Goal: Task Accomplishment & Management: Use online tool/utility

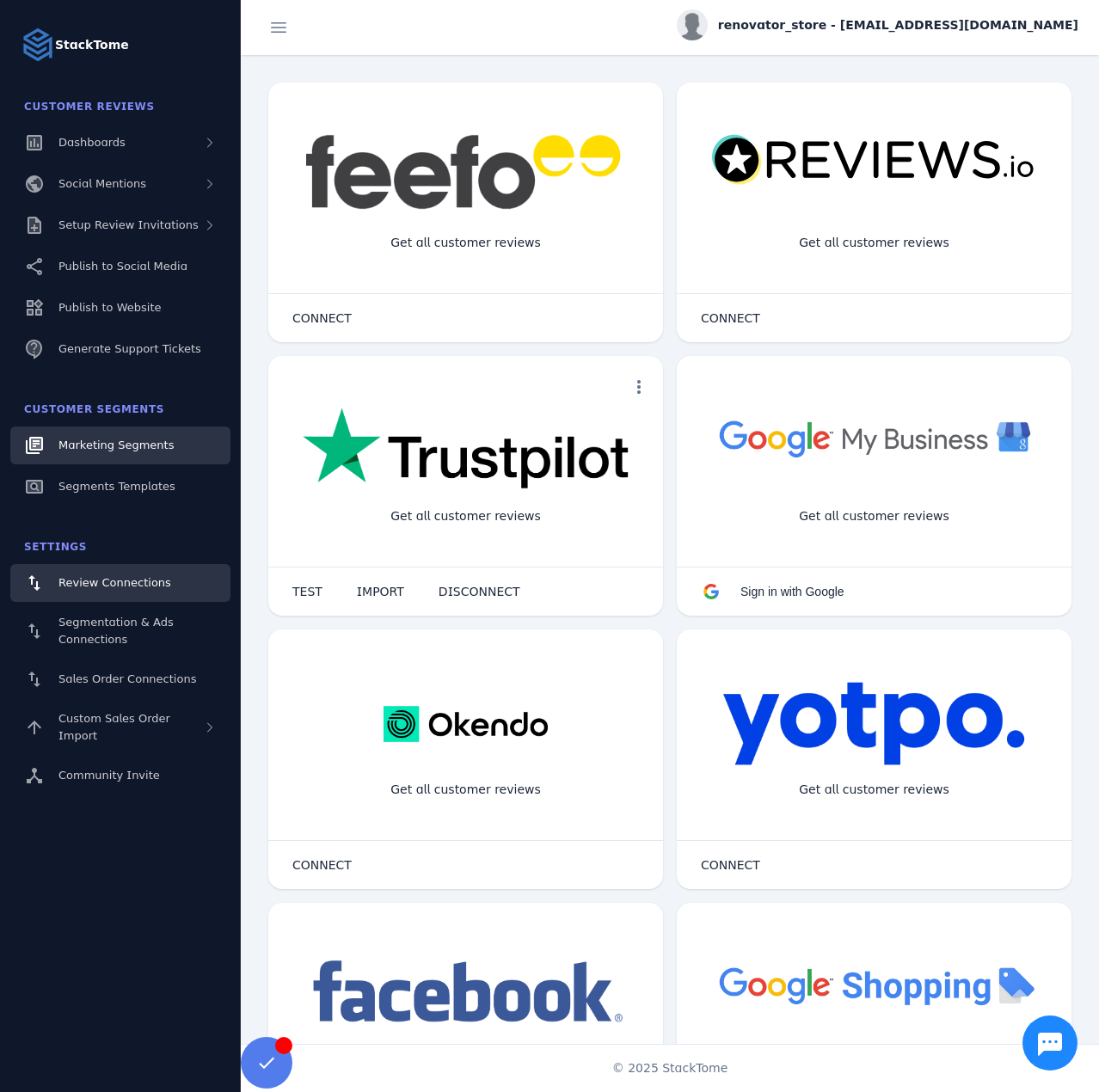
click at [131, 443] on span "Marketing Segments" at bounding box center [117, 445] width 116 height 13
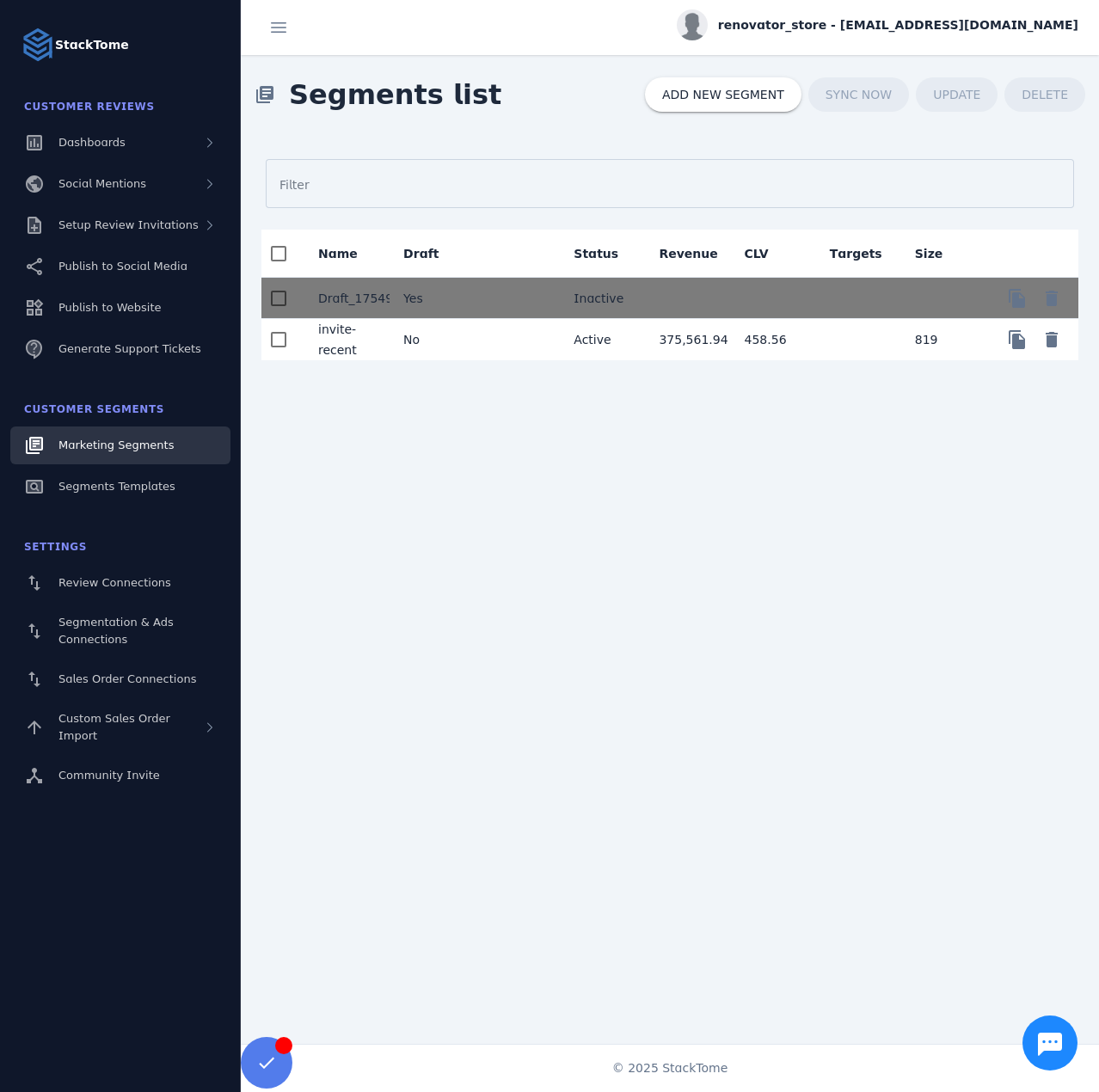
click at [514, 333] on mat-cell at bounding box center [516, 340] width 85 height 41
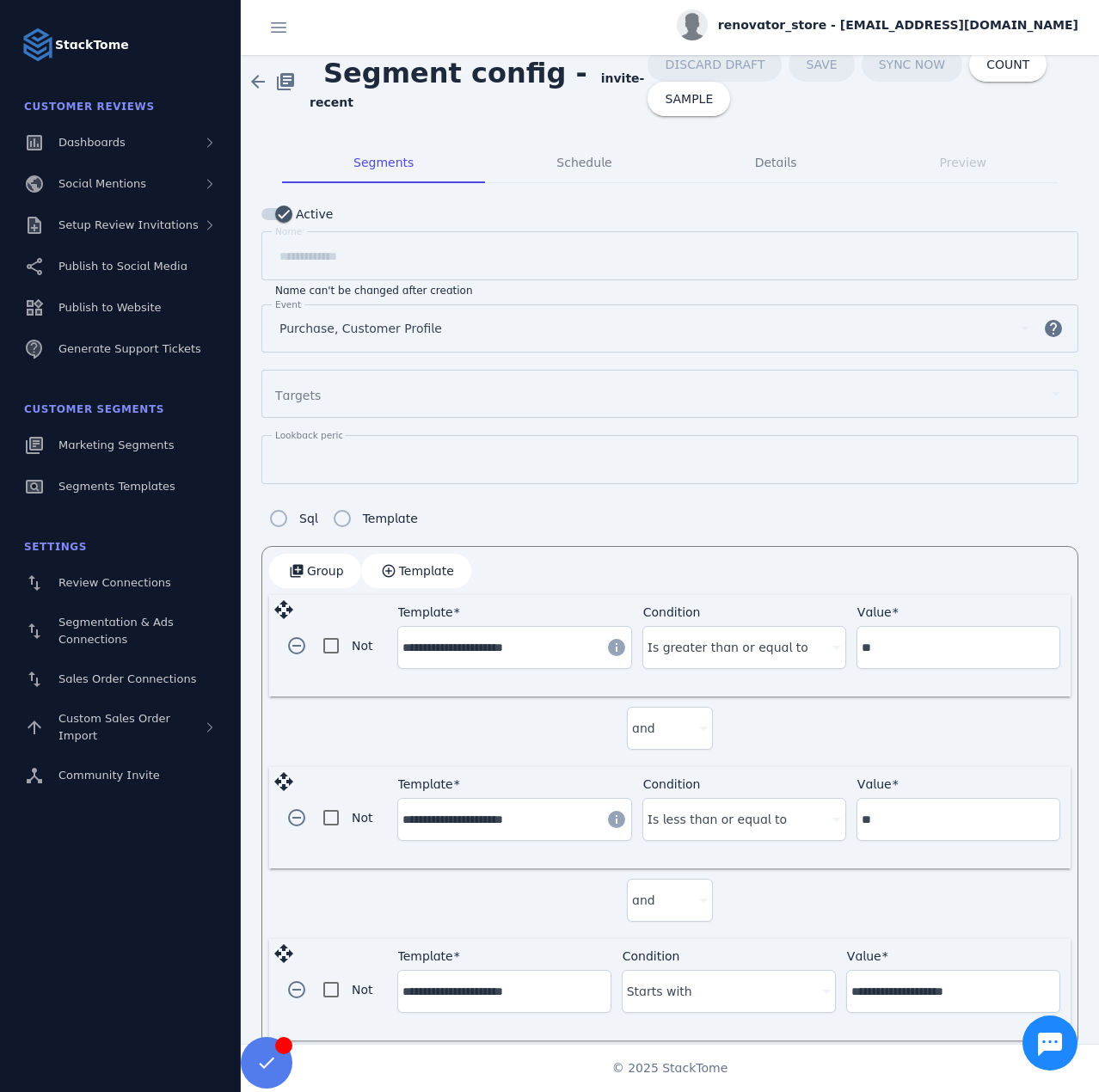
scroll to position [29, 0]
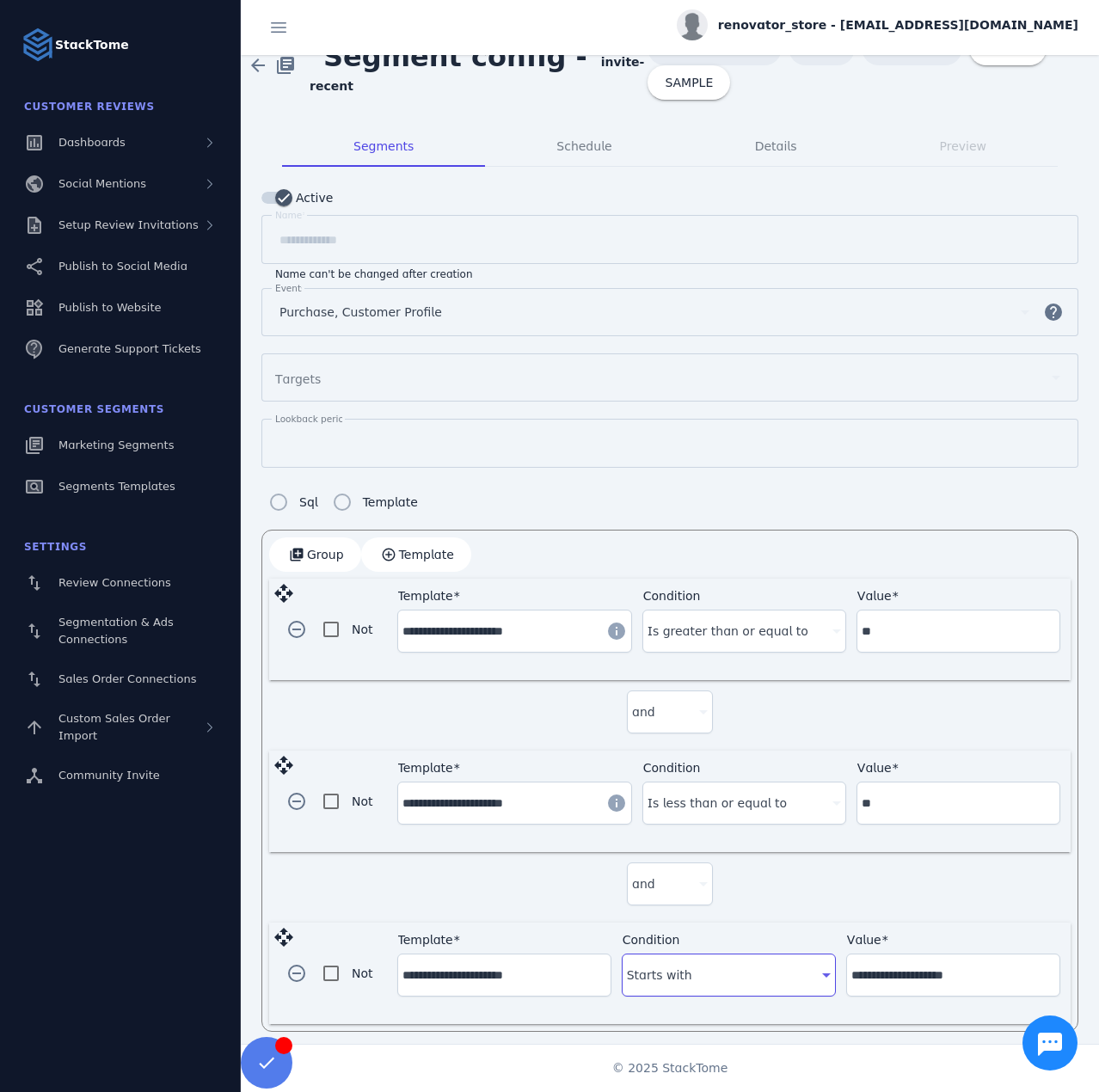
click at [721, 972] on div "Starts with" at bounding box center [721, 974] width 188 height 21
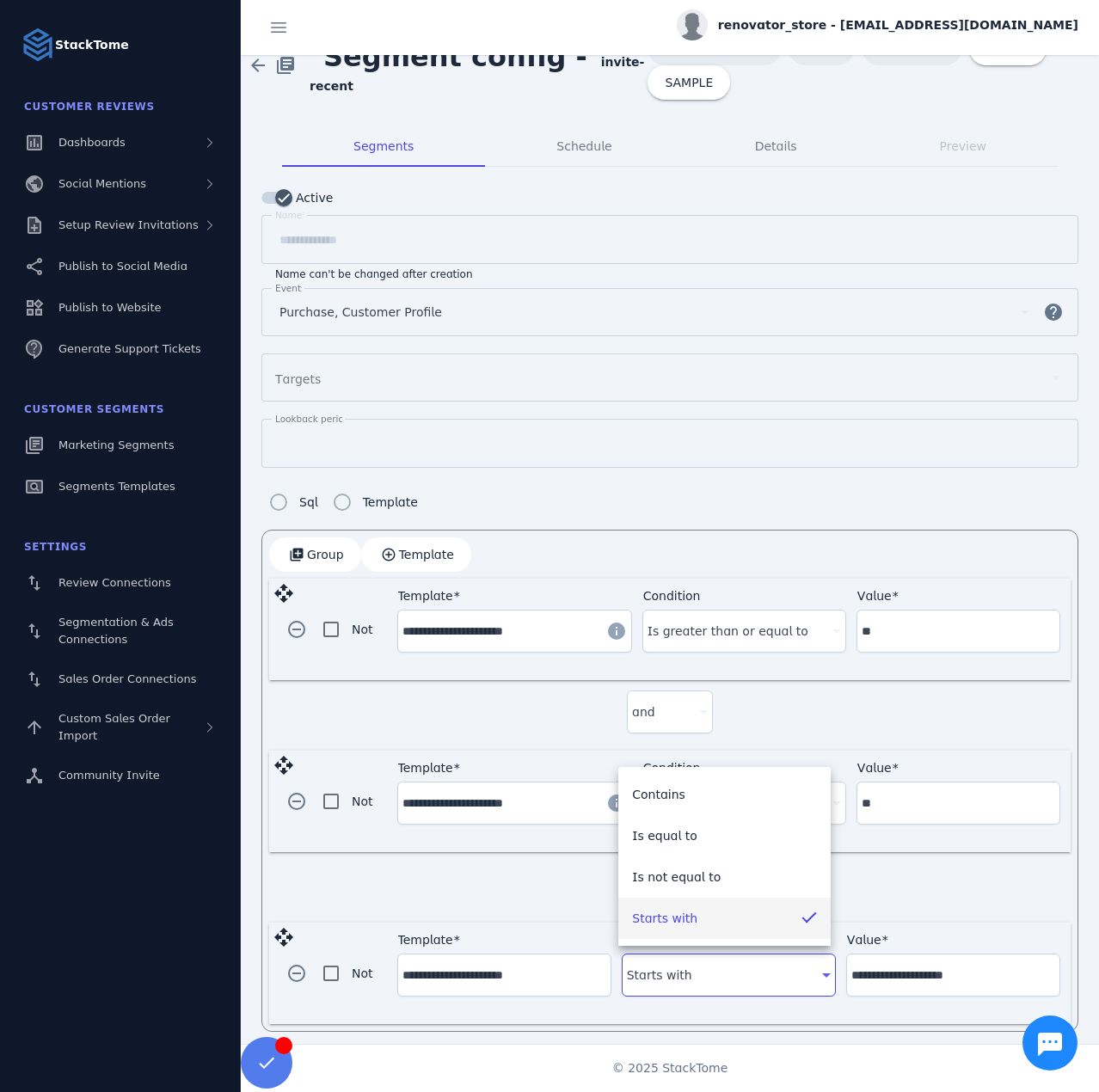
click at [720, 971] on div at bounding box center [550, 546] width 1099 height 1092
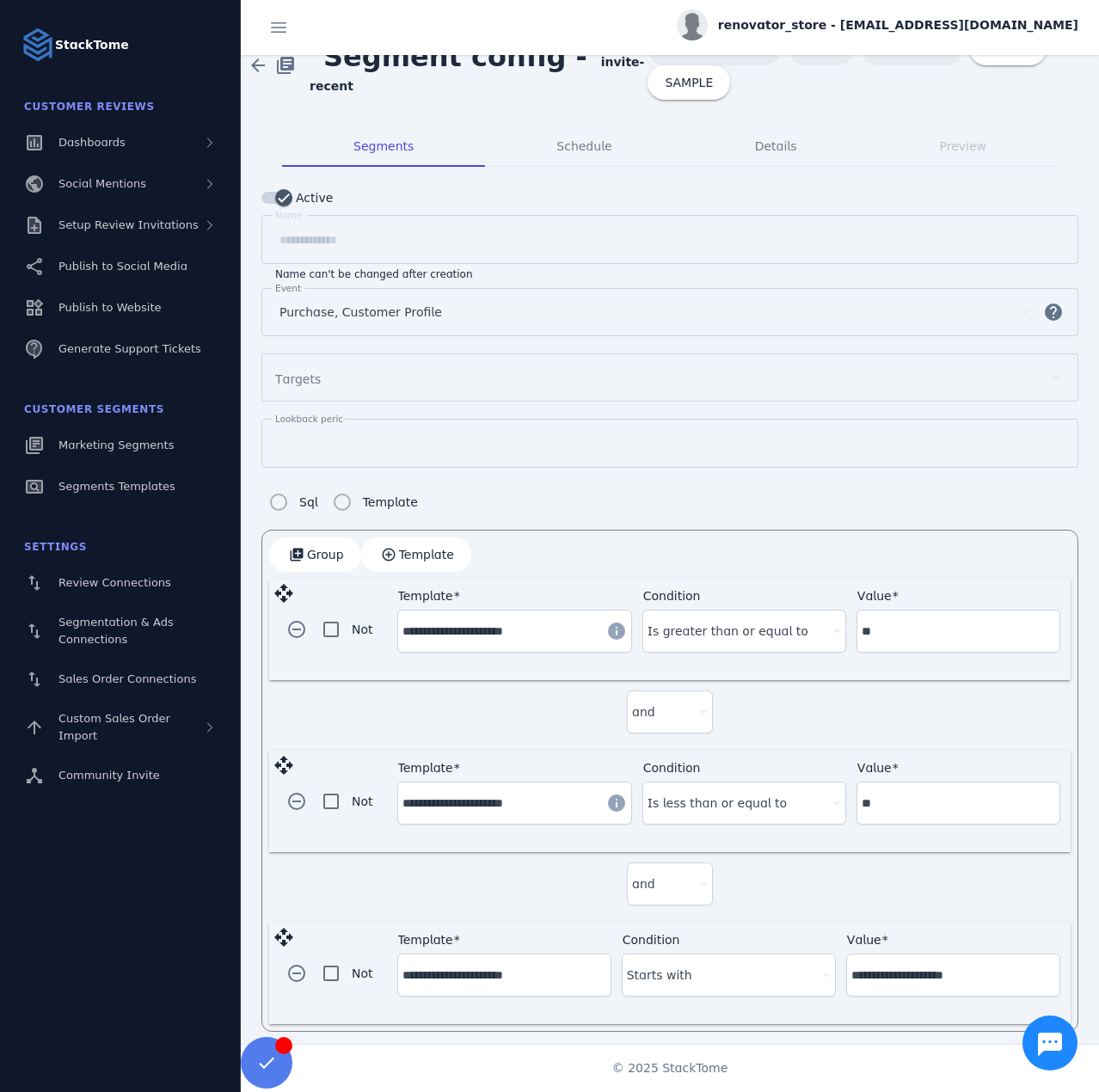
drag, startPoint x: 412, startPoint y: 549, endPoint x: 467, endPoint y: 628, distance: 96.3
click at [411, 548] on span "Template" at bounding box center [426, 554] width 55 height 12
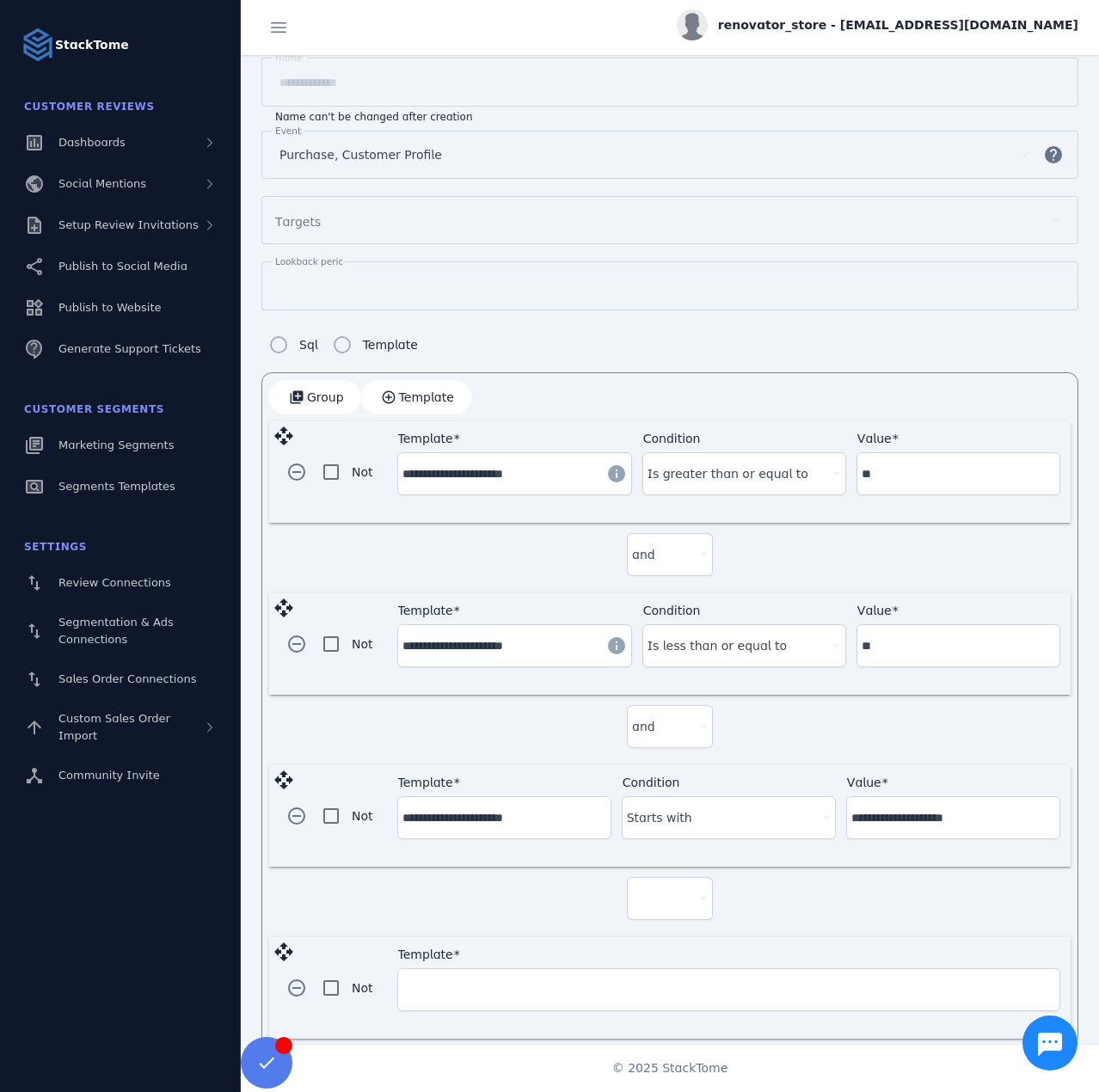
scroll to position [200, 0]
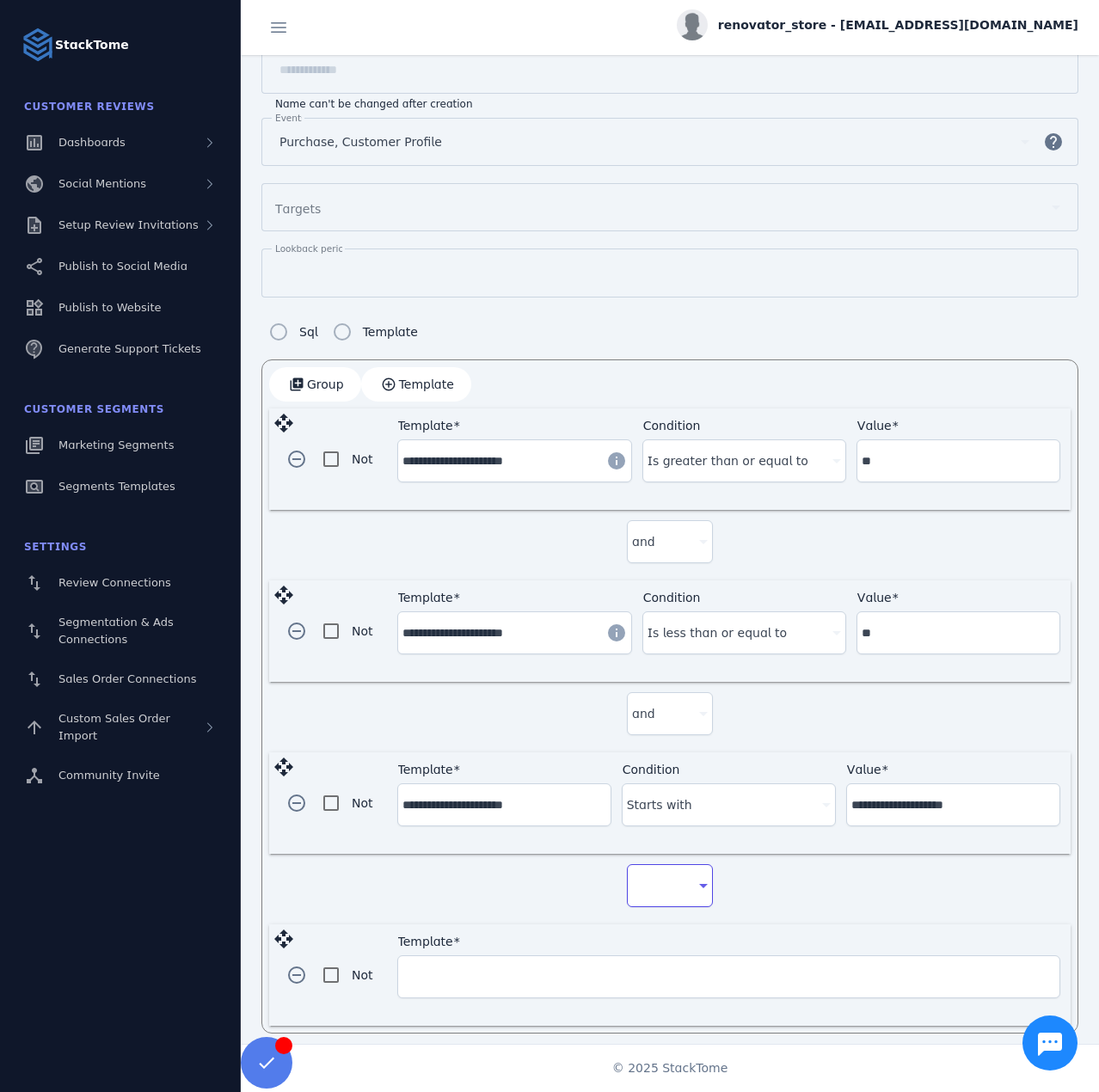
click at [672, 875] on div at bounding box center [661, 884] width 60 height 21
drag, startPoint x: 672, startPoint y: 874, endPoint x: 547, endPoint y: 946, distance: 144.3
click at [664, 908] on mat-option "and" at bounding box center [666, 926] width 86 height 41
click at [482, 972] on input "Template" at bounding box center [729, 975] width 652 height 21
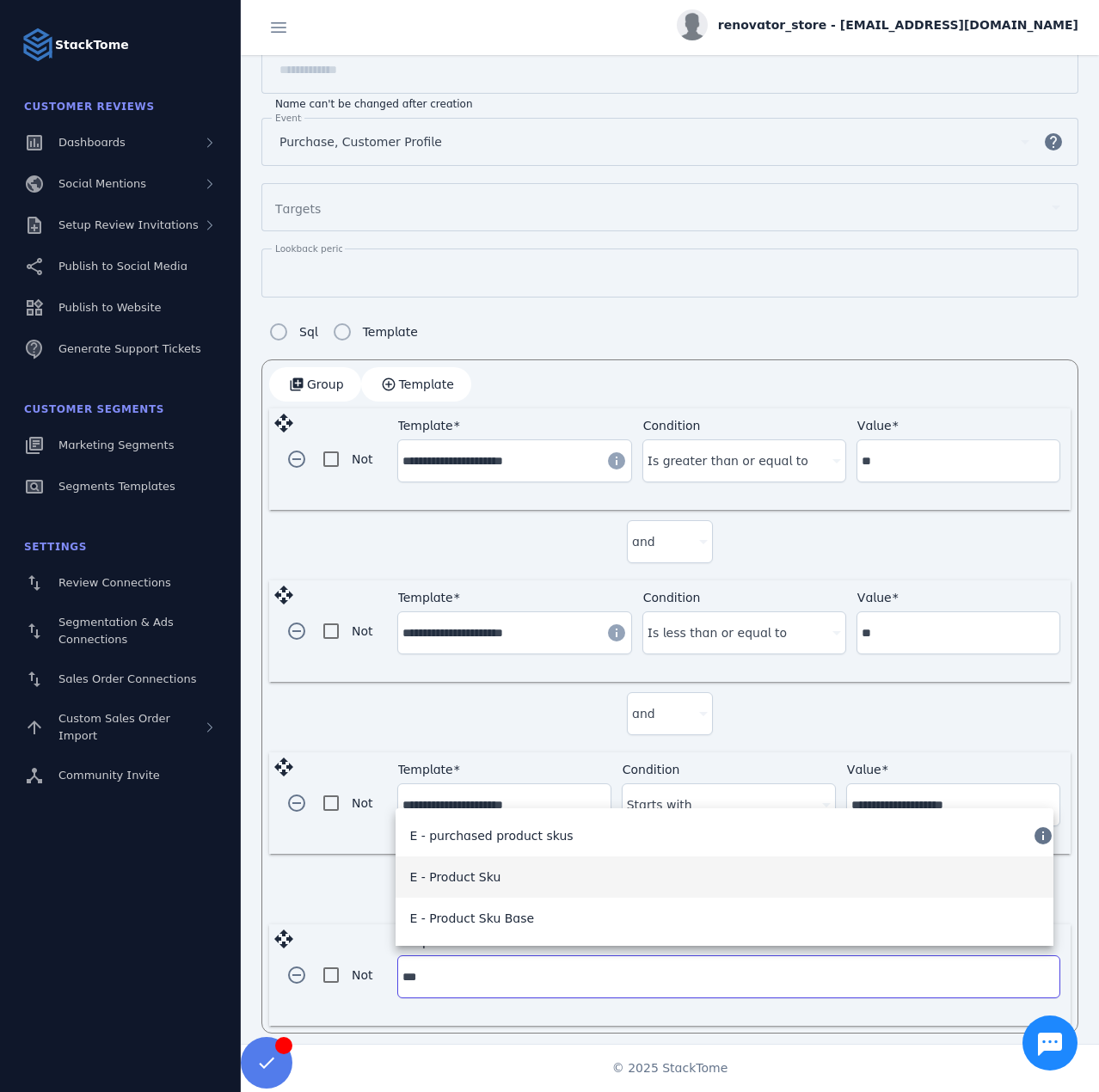
click at [476, 875] on span "E - Product Sku" at bounding box center [454, 877] width 91 height 21
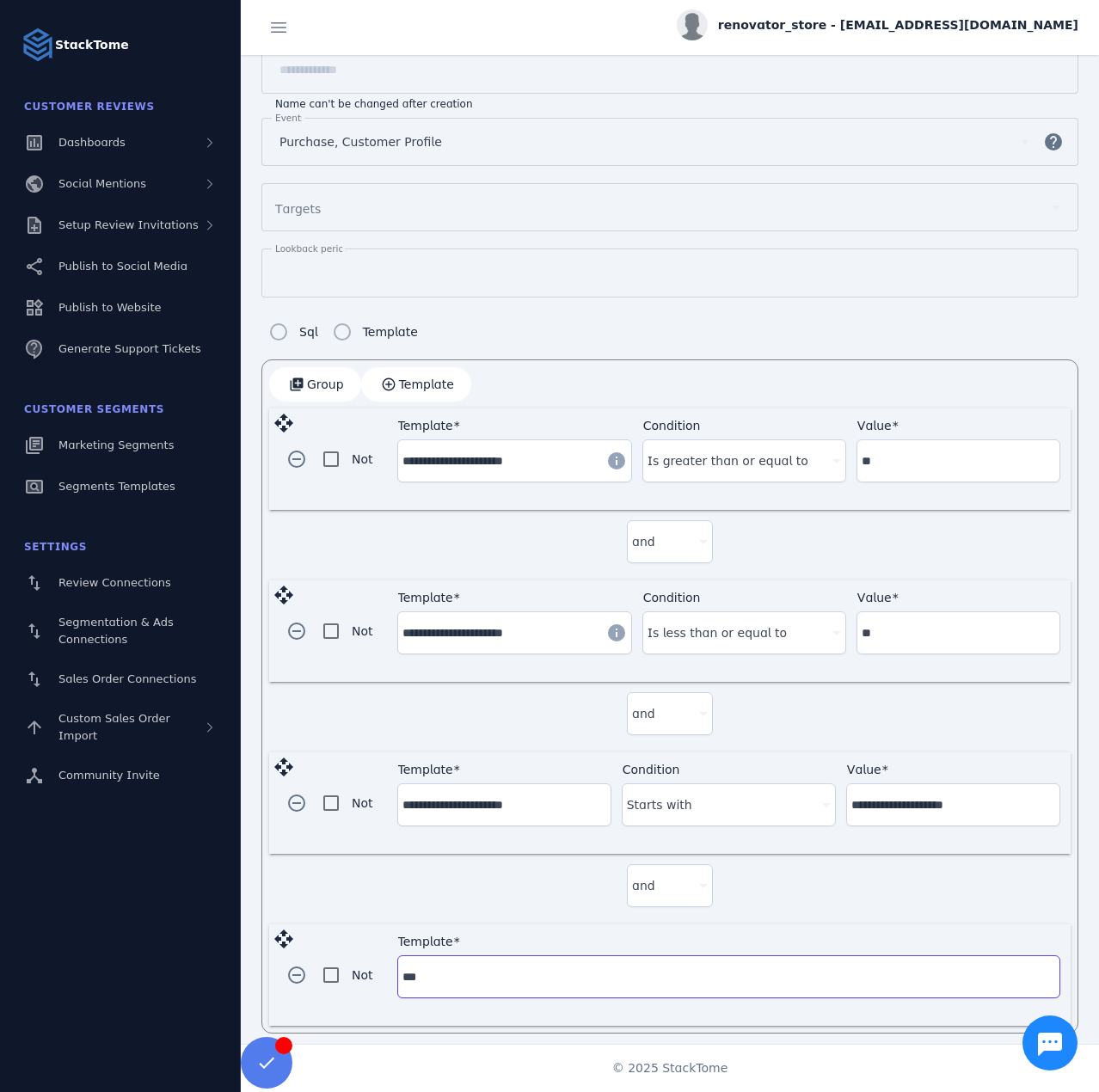
type input "**********"
drag, startPoint x: 526, startPoint y: 969, endPoint x: 359, endPoint y: 966, distance: 167.0
click at [359, 966] on div "**********" at bounding box center [670, 974] width 801 height 102
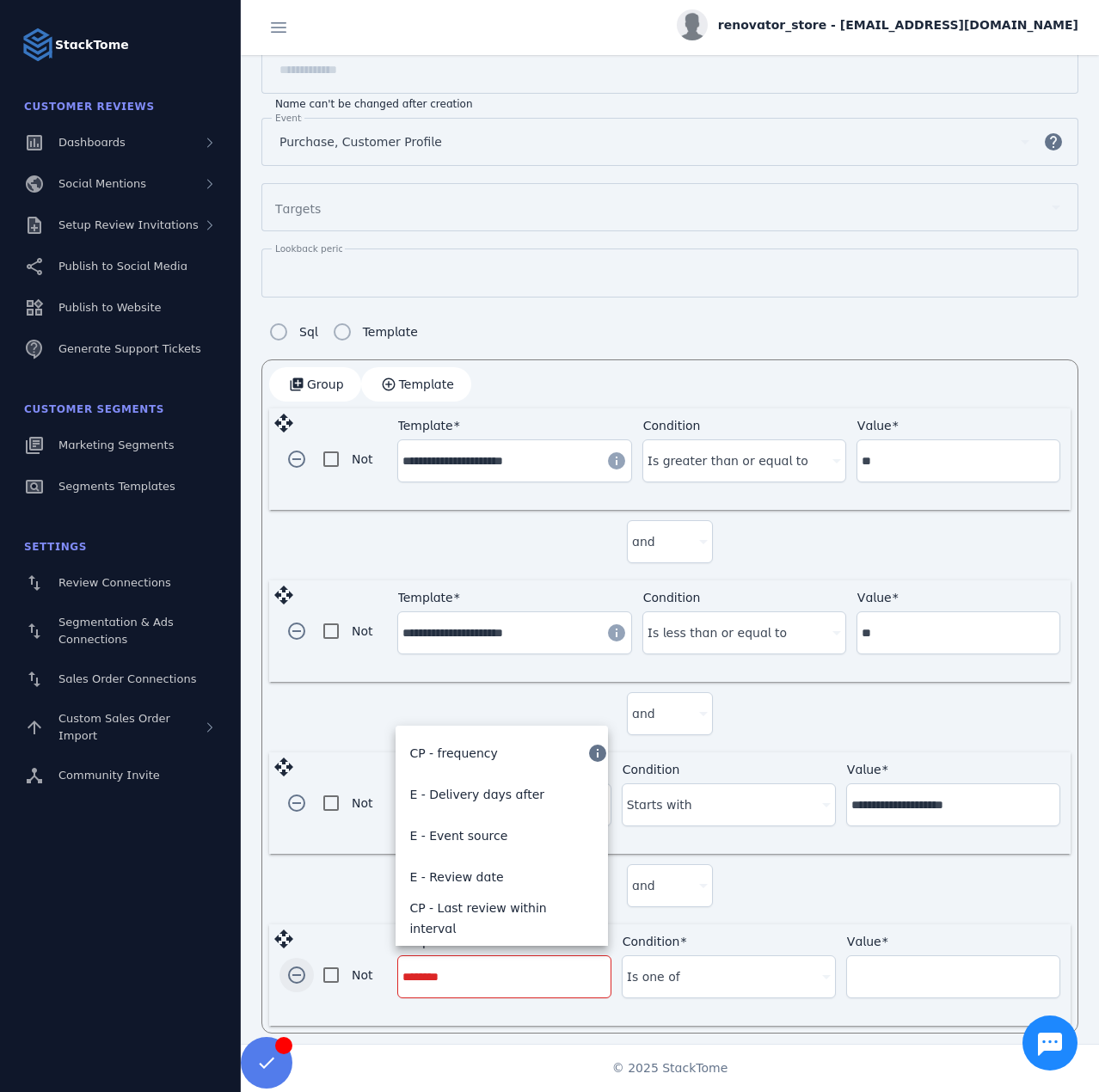
click at [290, 970] on span "button" at bounding box center [297, 974] width 41 height 41
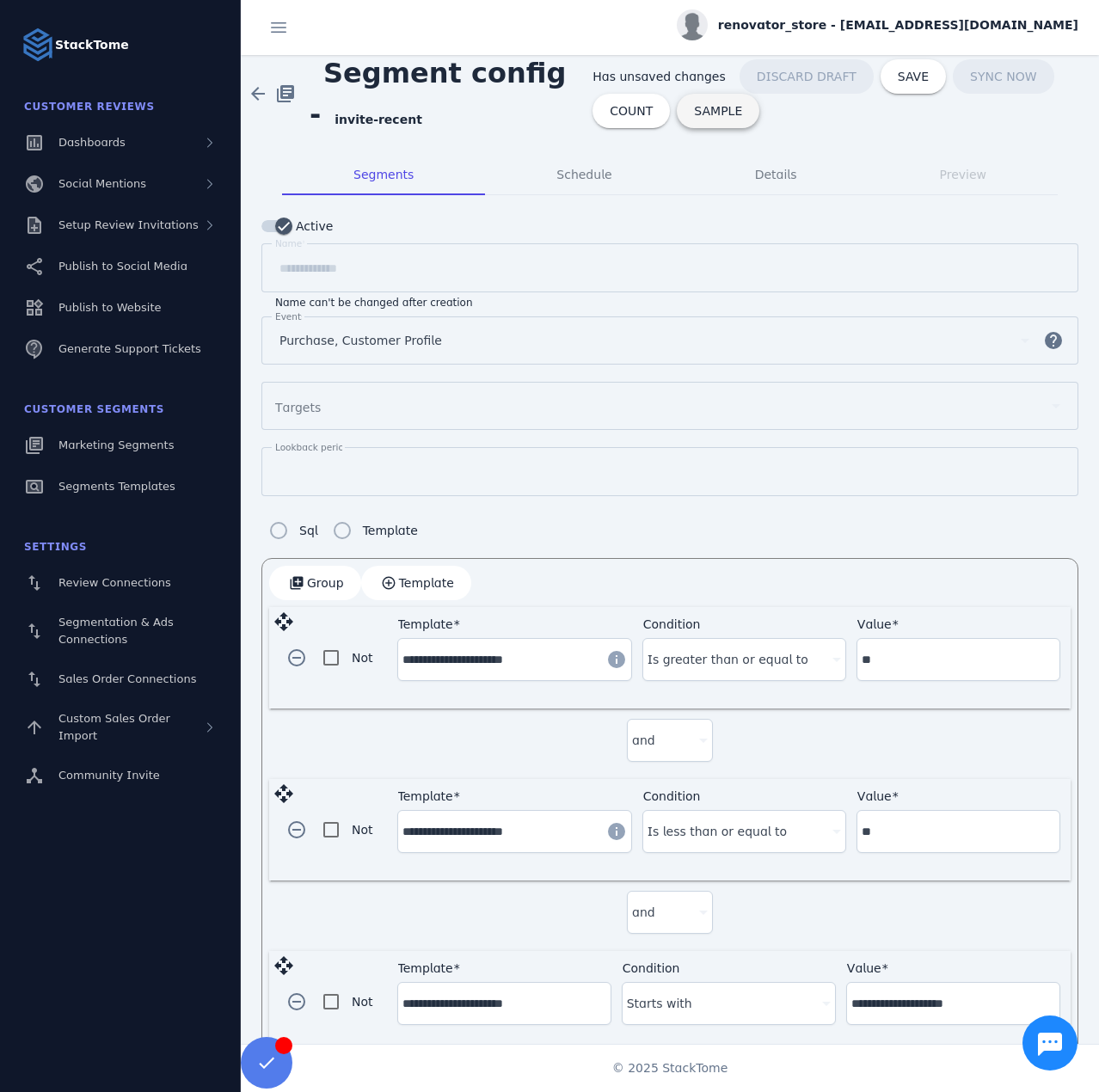
scroll to position [0, 0]
click at [626, 115] on span "COUNT" at bounding box center [631, 112] width 43 height 12
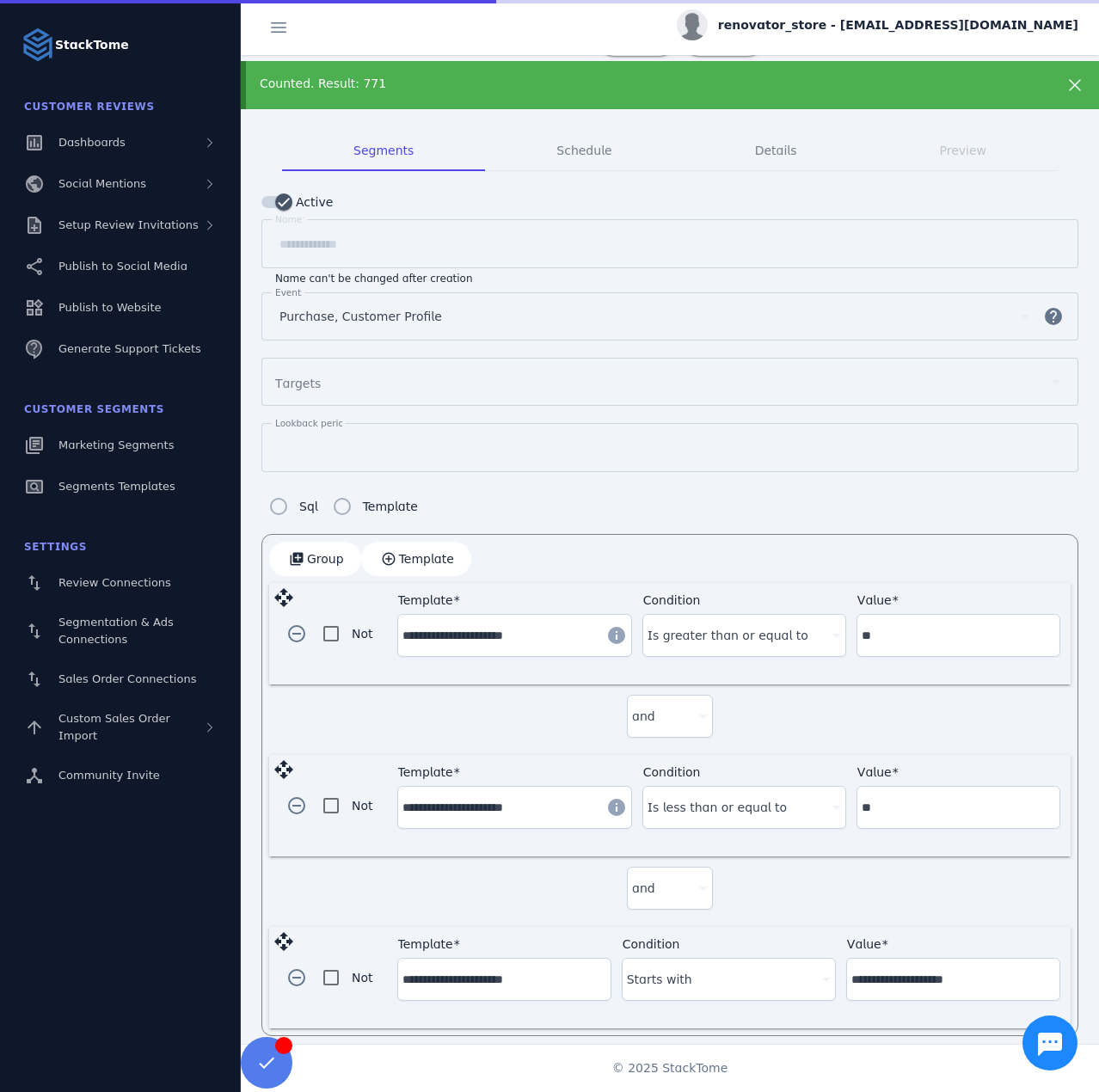
scroll to position [77, 0]
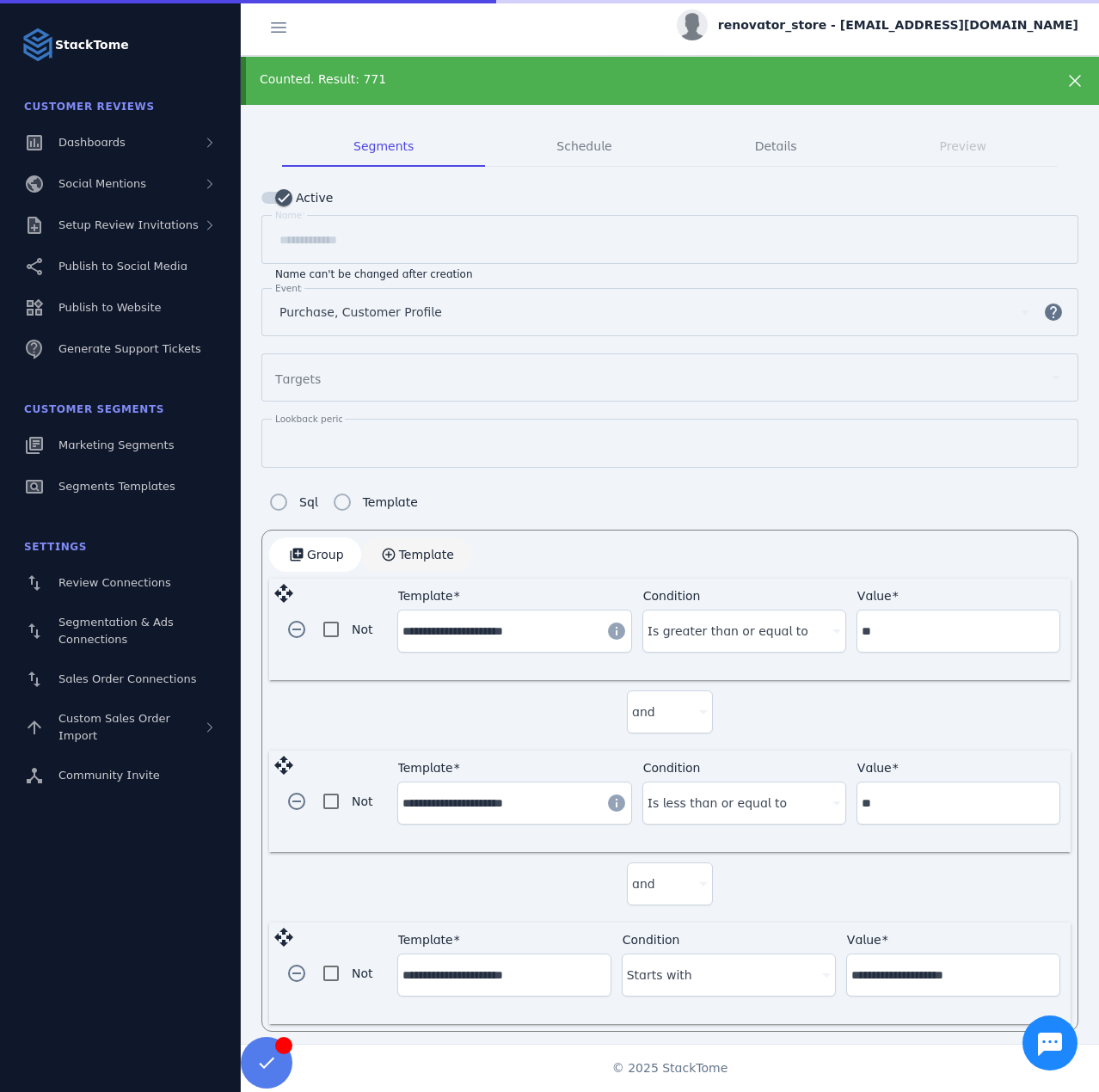
click at [411, 548] on span "Template" at bounding box center [426, 554] width 55 height 12
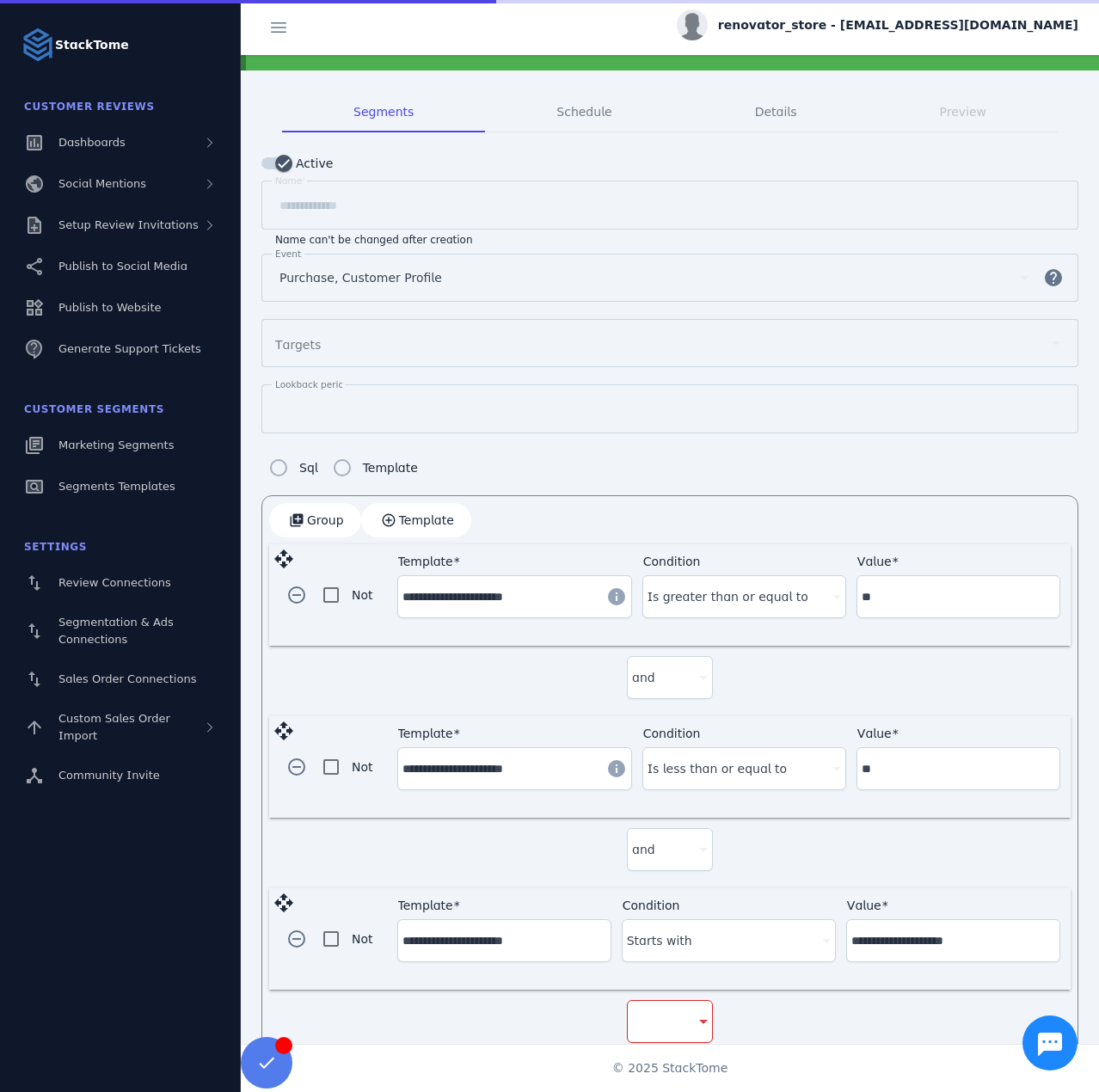
scroll to position [248, 0]
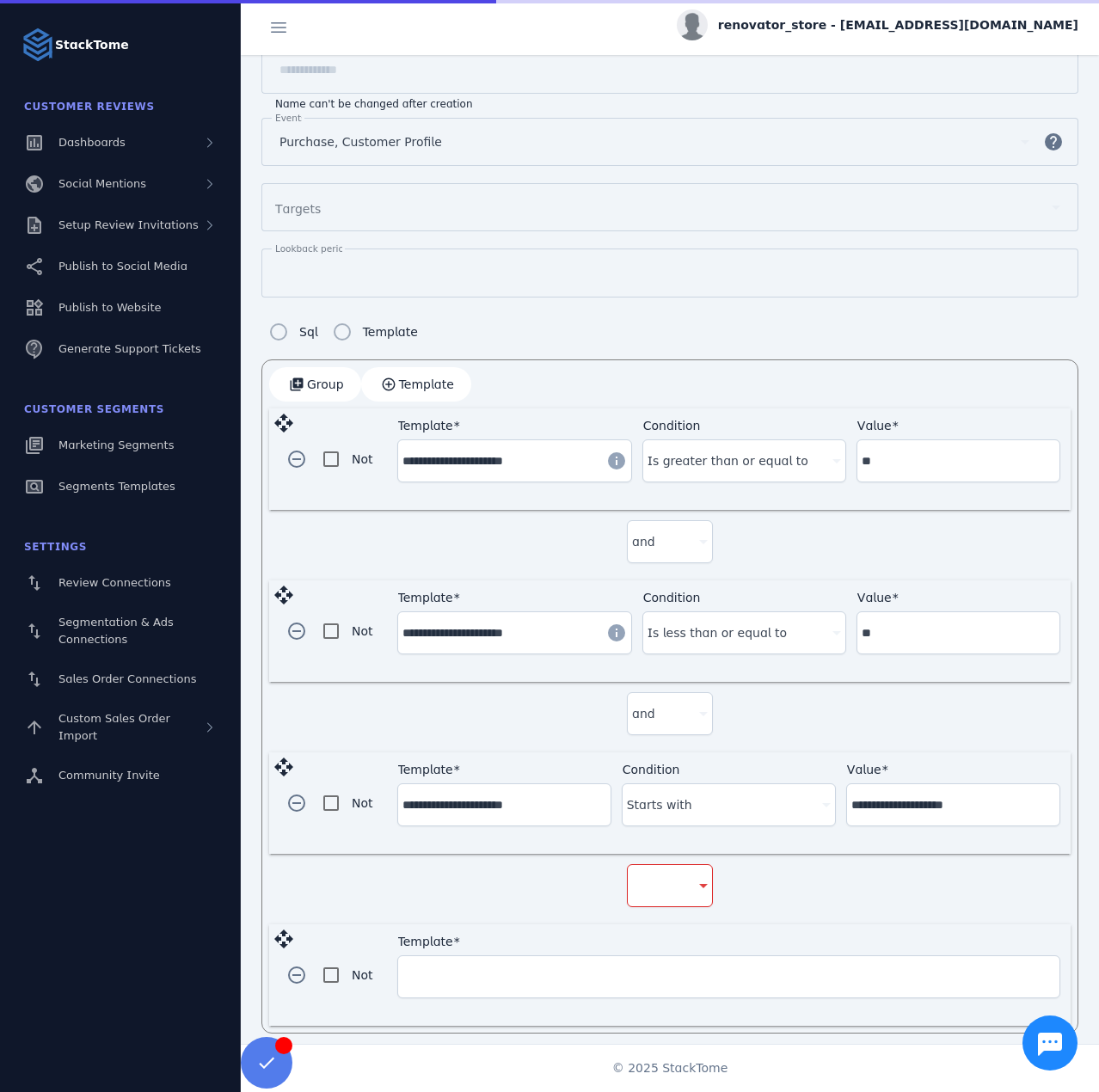
click at [657, 880] on div at bounding box center [661, 884] width 60 height 21
click at [648, 916] on span "and" at bounding box center [648, 926] width 24 height 21
click at [500, 974] on input "Template" at bounding box center [729, 975] width 652 height 21
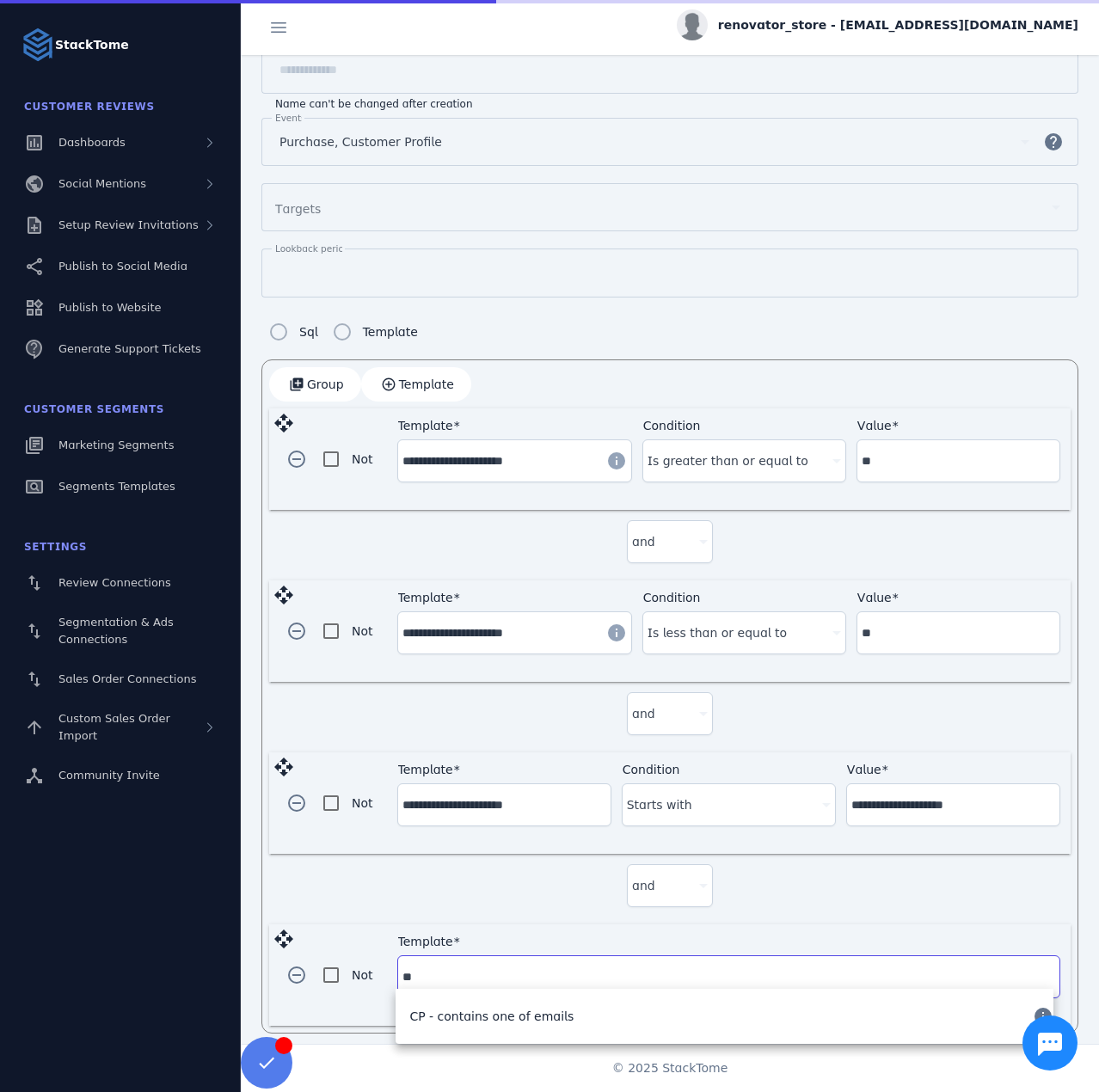
type input "***"
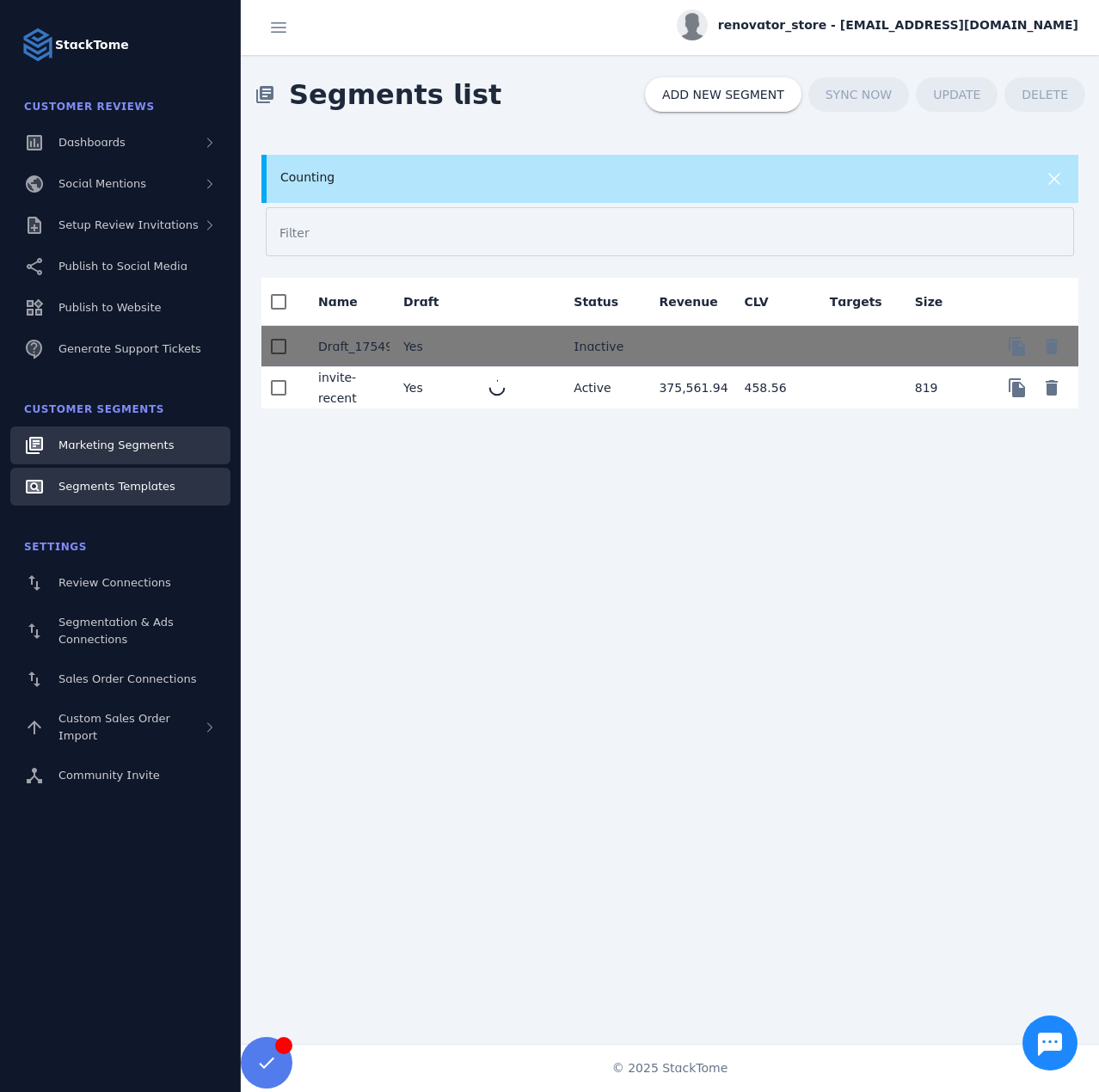
click at [117, 482] on span "Segments Templates" at bounding box center [117, 486] width 117 height 13
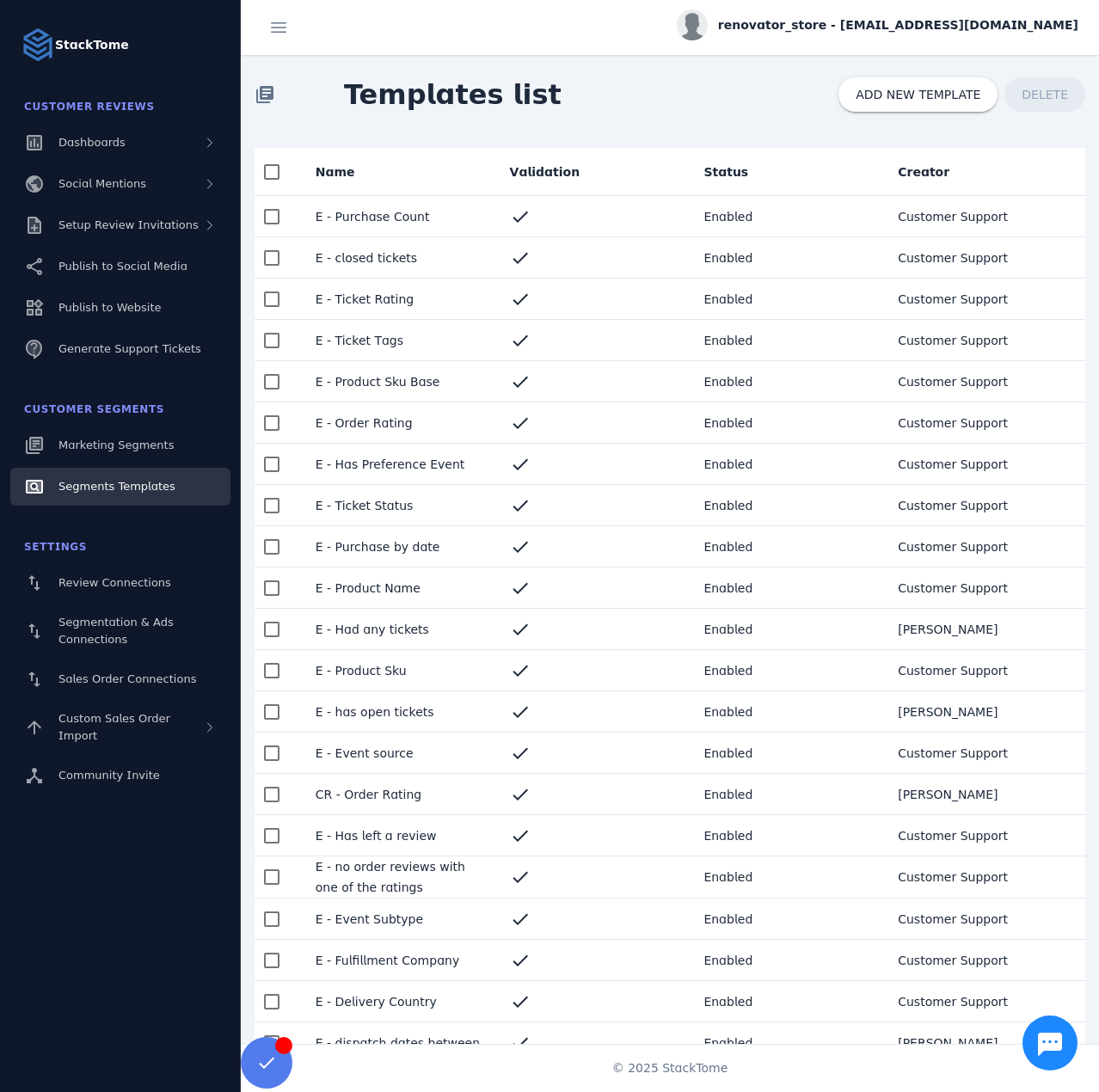
click at [399, 658] on mat-cell "E - Product Sku" at bounding box center [399, 670] width 194 height 41
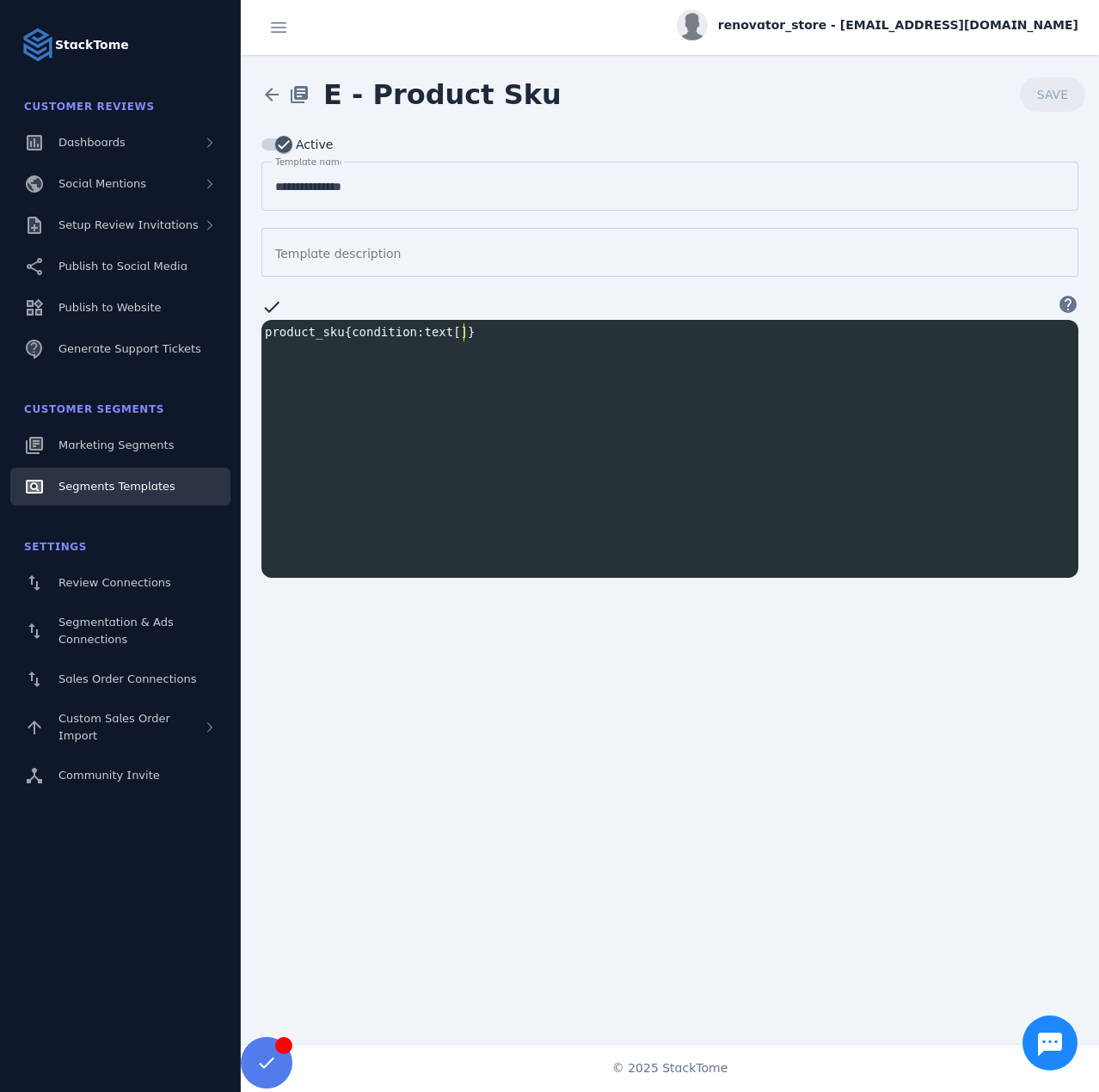
scroll to position [2, 0]
type textarea "**********"
drag, startPoint x: 481, startPoint y: 322, endPoint x: 241, endPoint y: 313, distance: 240.2
click at [241, 313] on div "**********" at bounding box center [670, 356] width 858 height 444
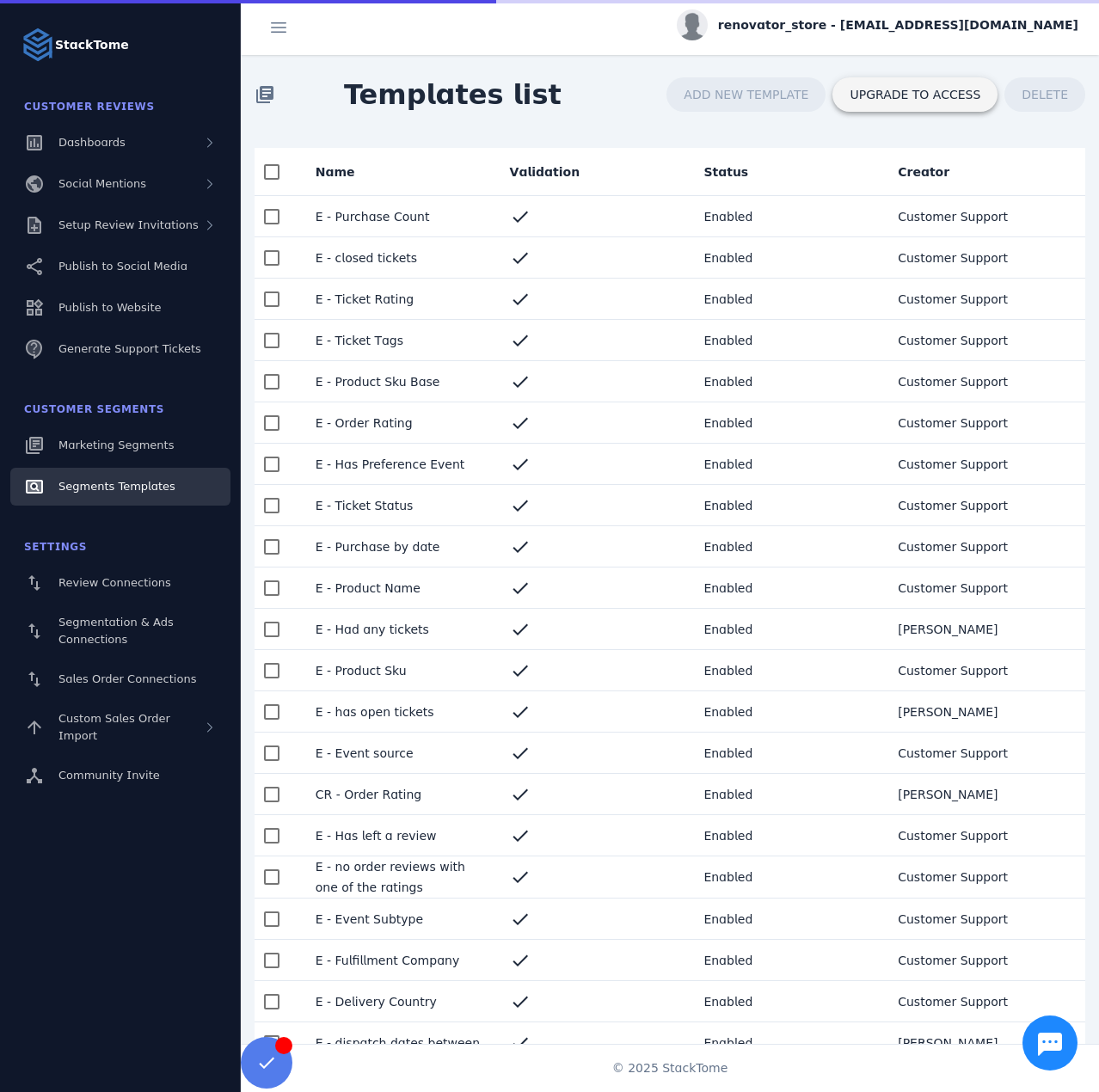
click at [968, 77] on span at bounding box center [915, 94] width 166 height 41
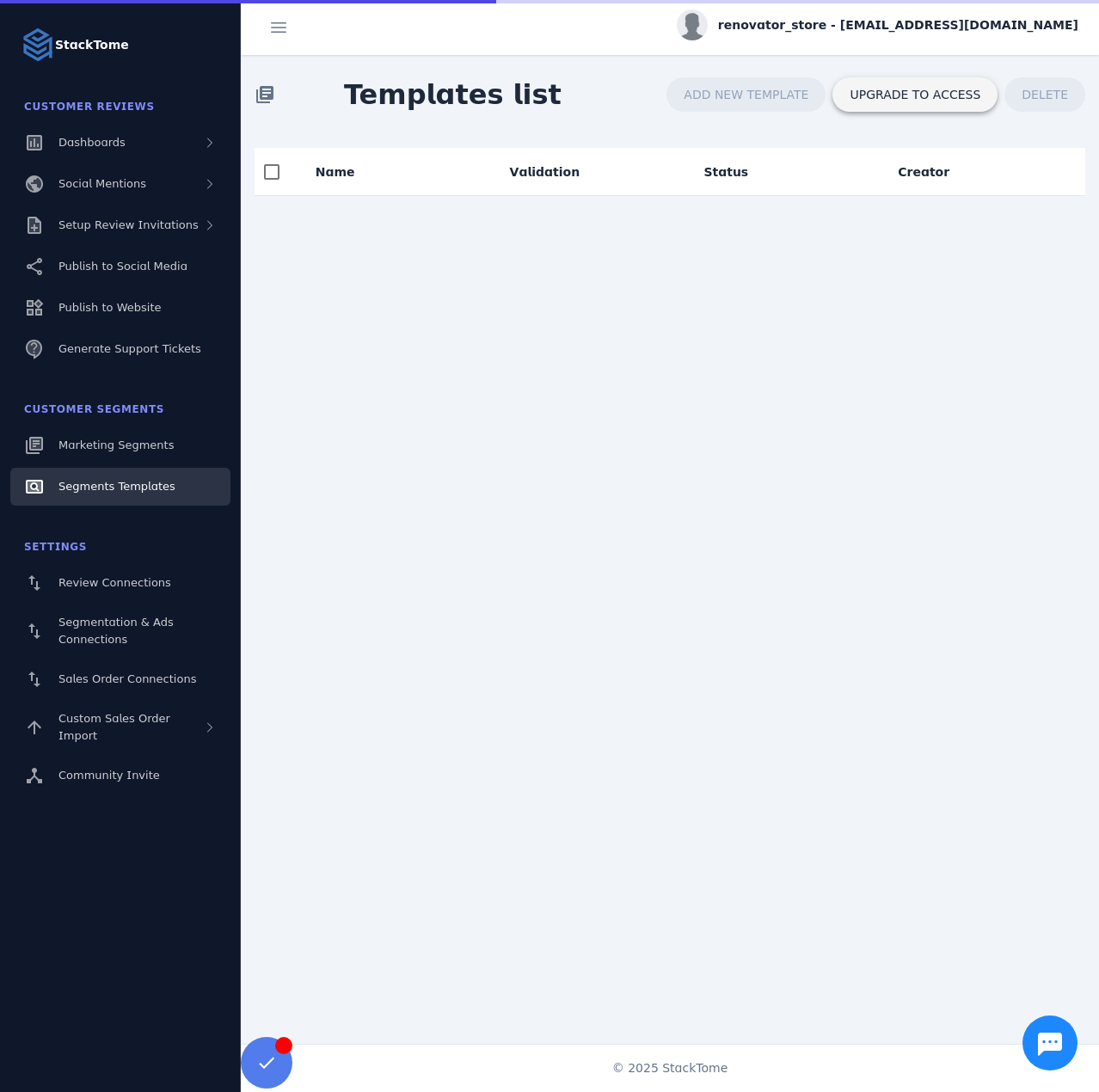
click at [915, 90] on span "UPGRADE TO ACCESS" at bounding box center [914, 94] width 130 height 12
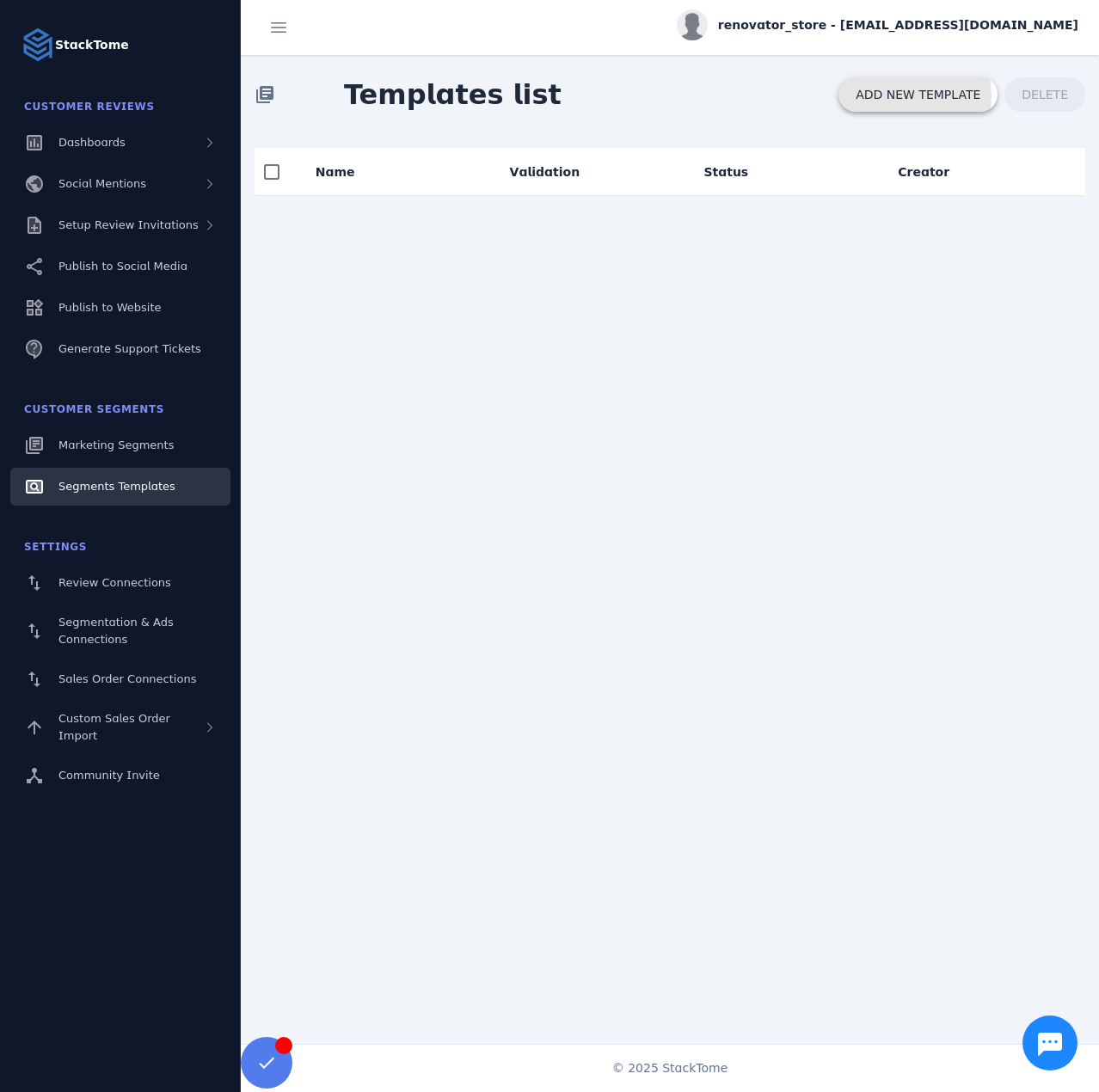
click at [899, 97] on span "ADD NEW TEMPLATE" at bounding box center [917, 94] width 124 height 12
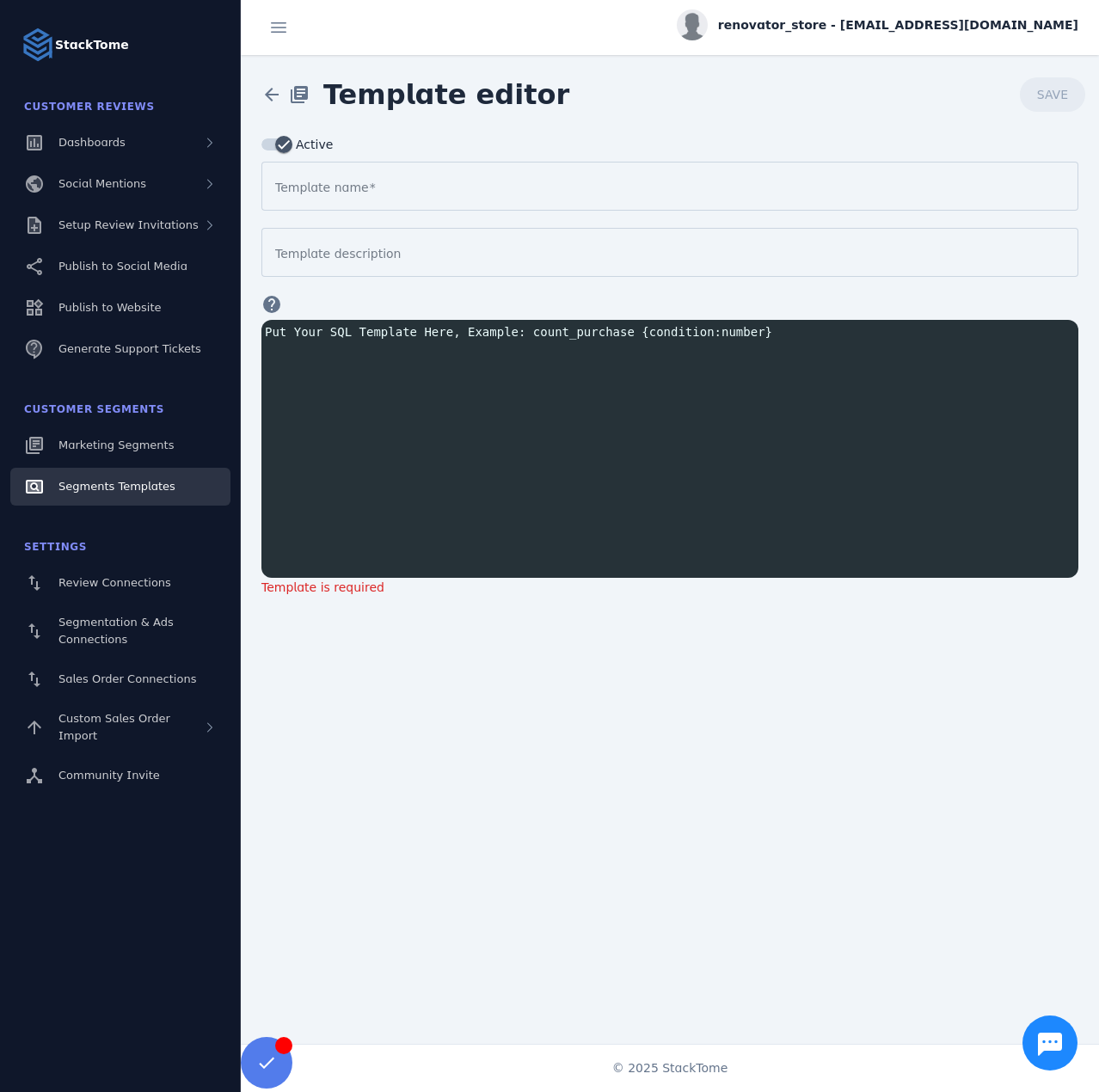
click at [334, 319] on div "Put Your SQL Template Here, Example: count_purchase {condition:number} ​ x ​" at bounding box center [673, 331] width 824 height 24
click at [318, 194] on mat-label "Template name" at bounding box center [322, 187] width 94 height 14
click at [318, 194] on input "Template name" at bounding box center [670, 186] width 789 height 21
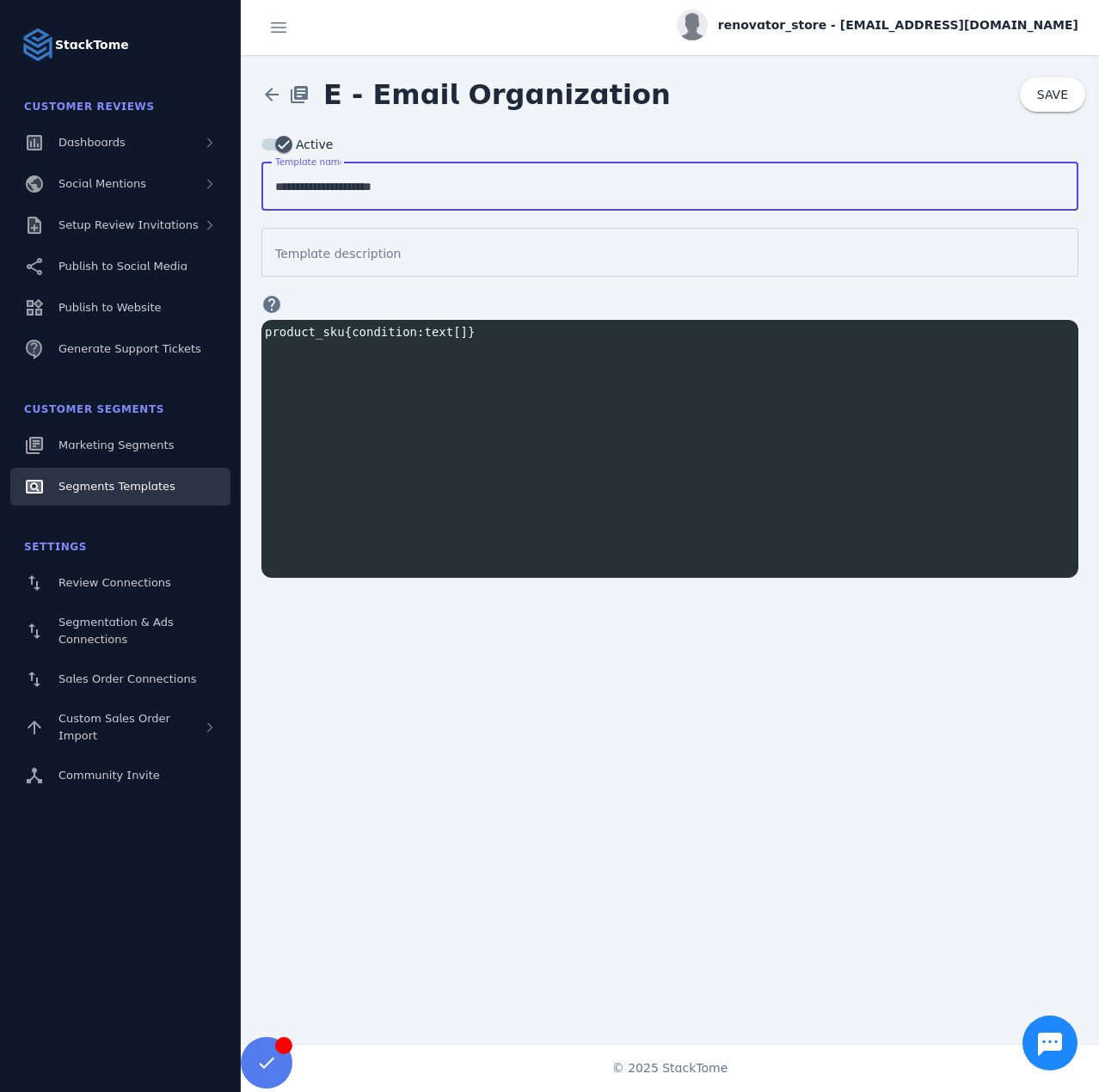
type input "**********"
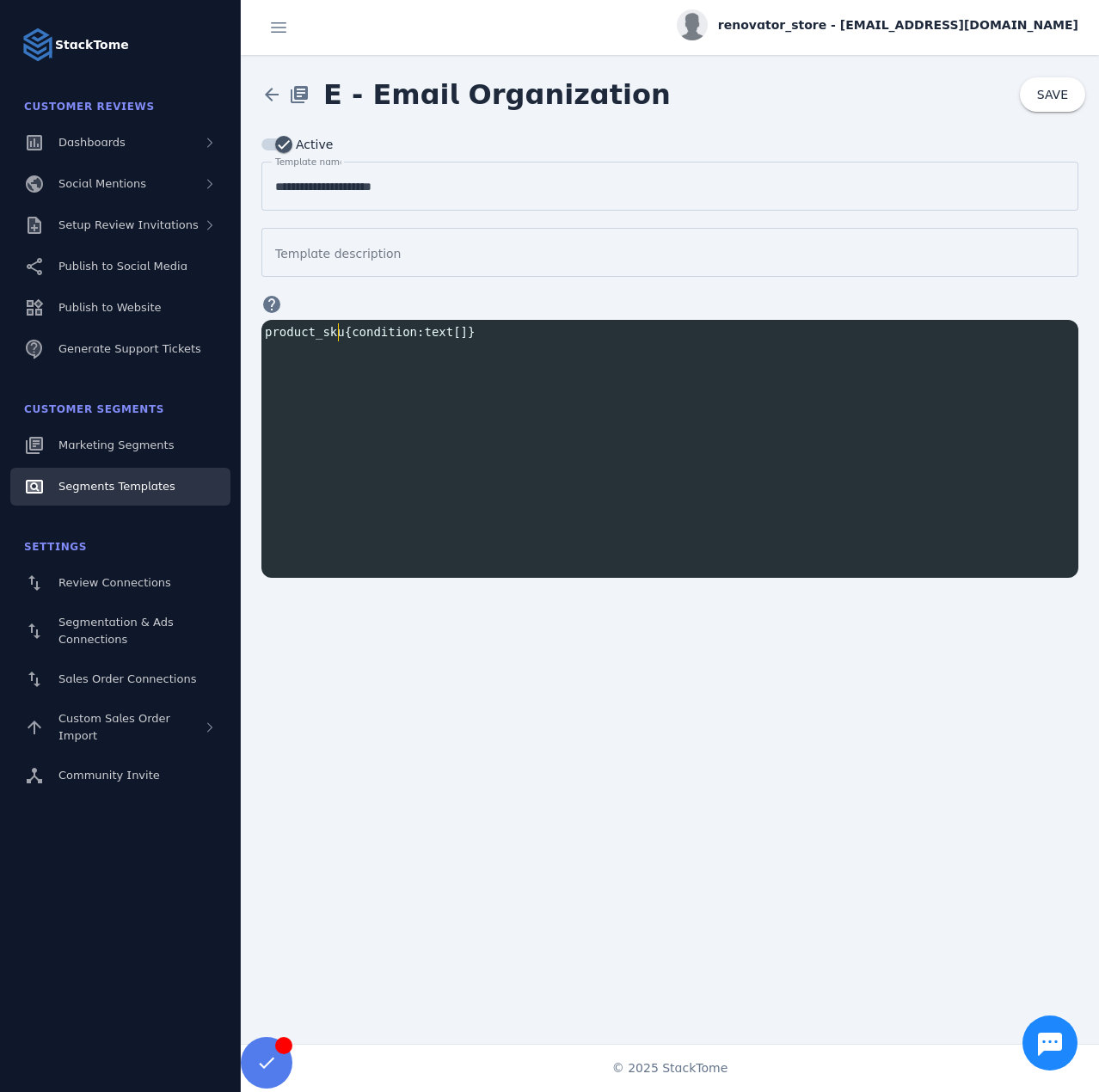
type textarea "**********"
drag, startPoint x: 340, startPoint y: 332, endPoint x: 235, endPoint y: 331, distance: 105.0
click at [235, 331] on classic-layout "**********" at bounding box center [550, 546] width 1099 height 1092
click at [1048, 91] on span "SAVE" at bounding box center [1052, 94] width 31 height 12
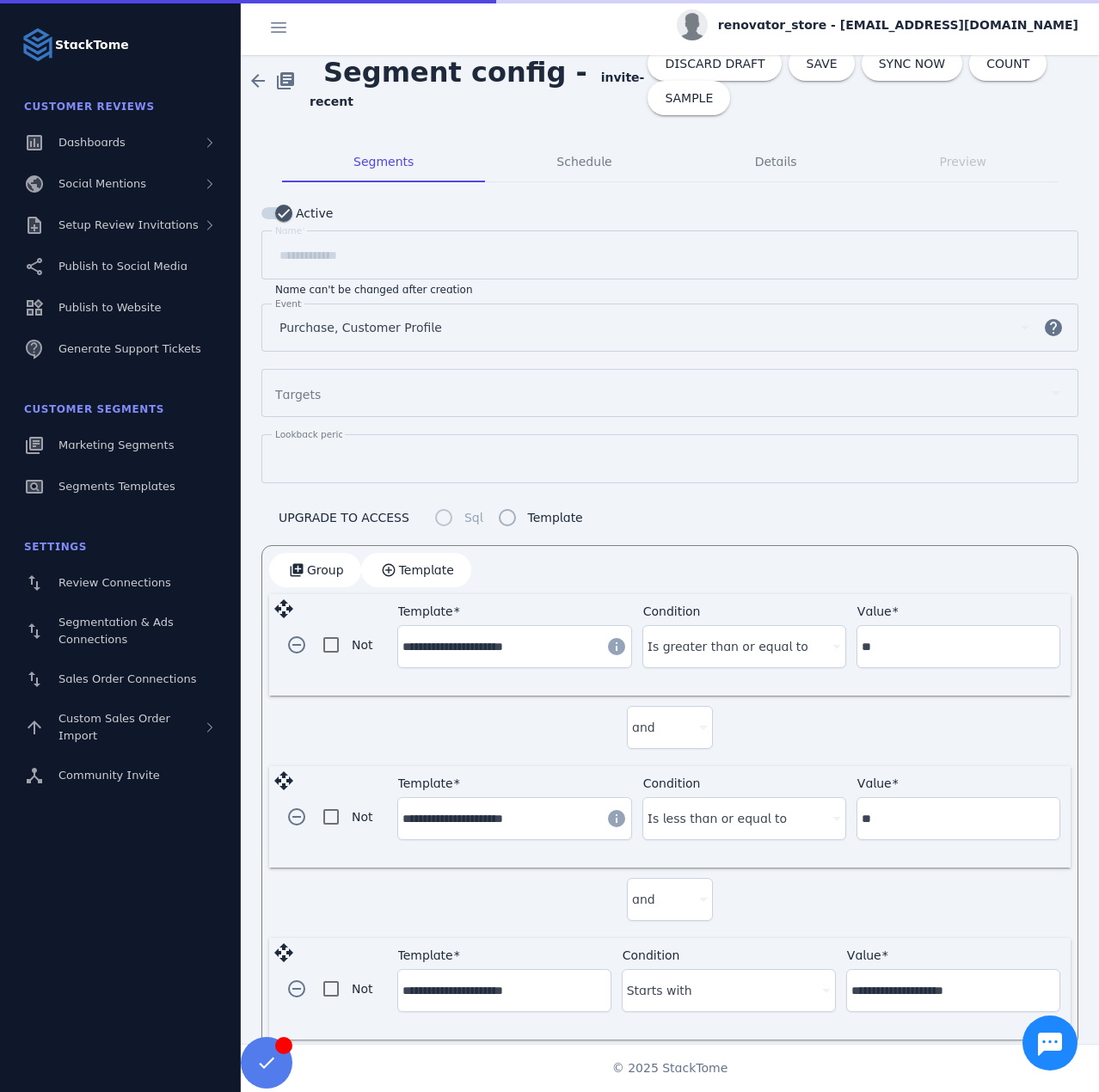
scroll to position [29, 0]
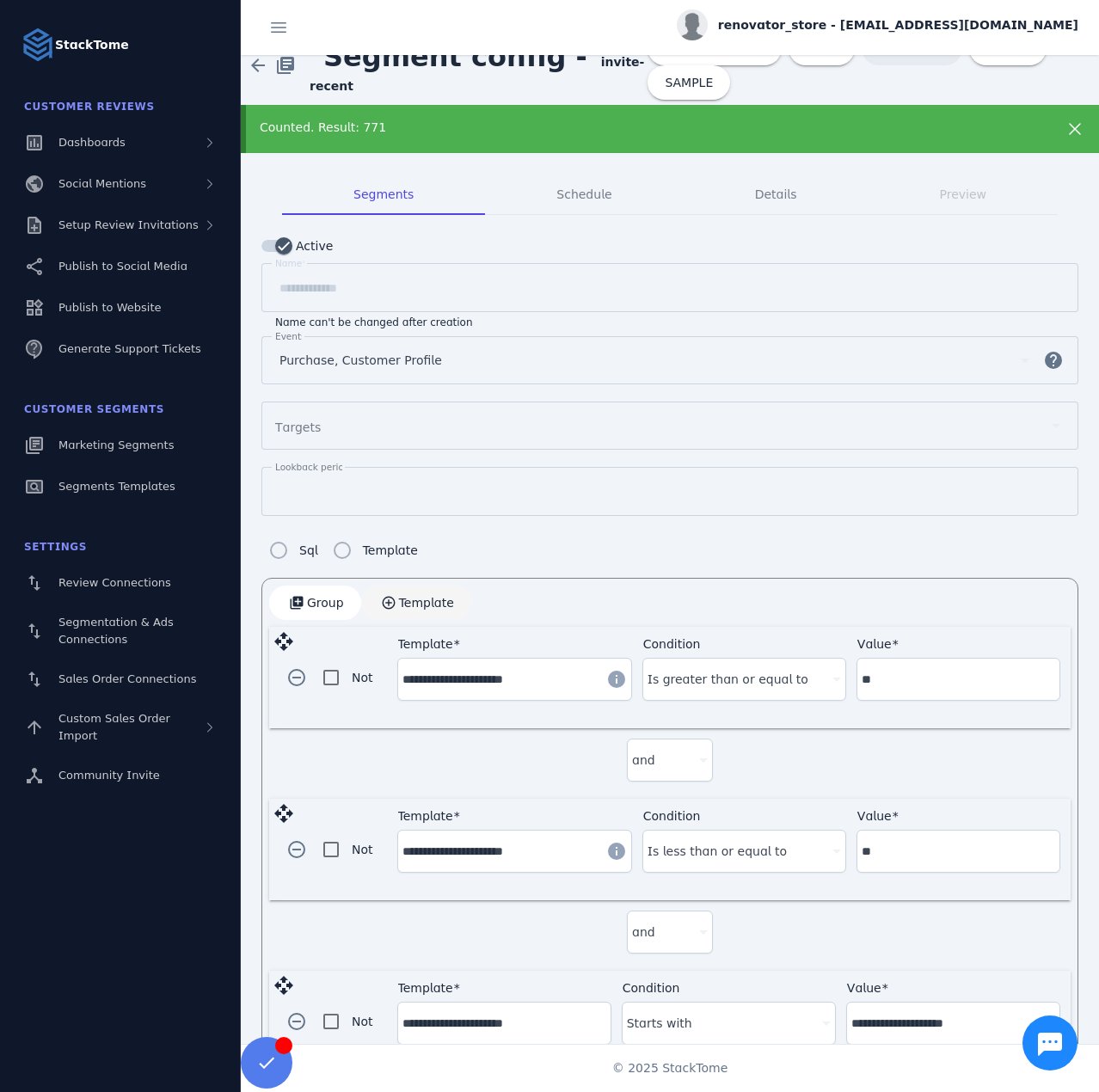
click at [414, 602] on span "Template" at bounding box center [426, 602] width 55 height 12
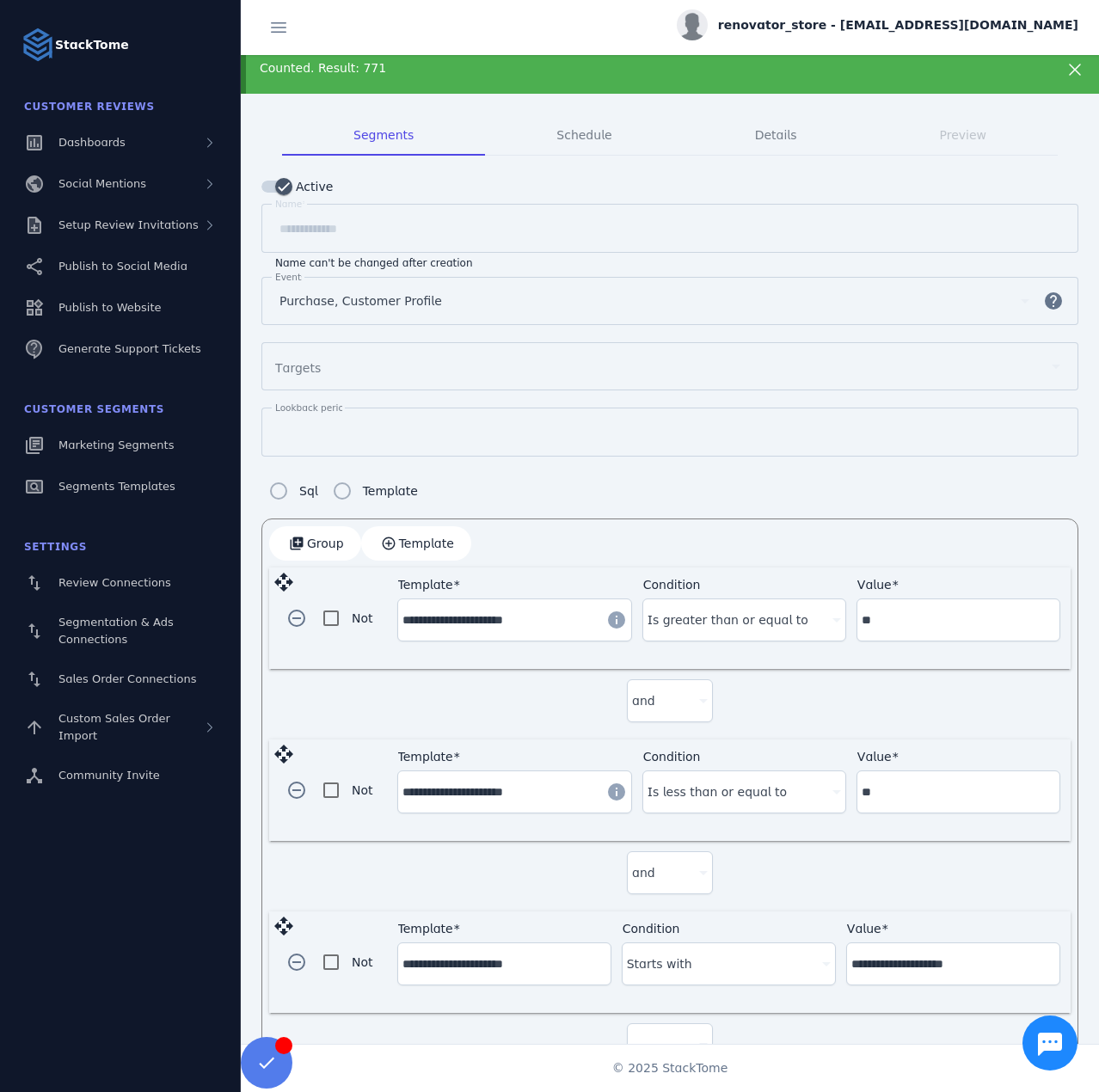
scroll to position [248, 0]
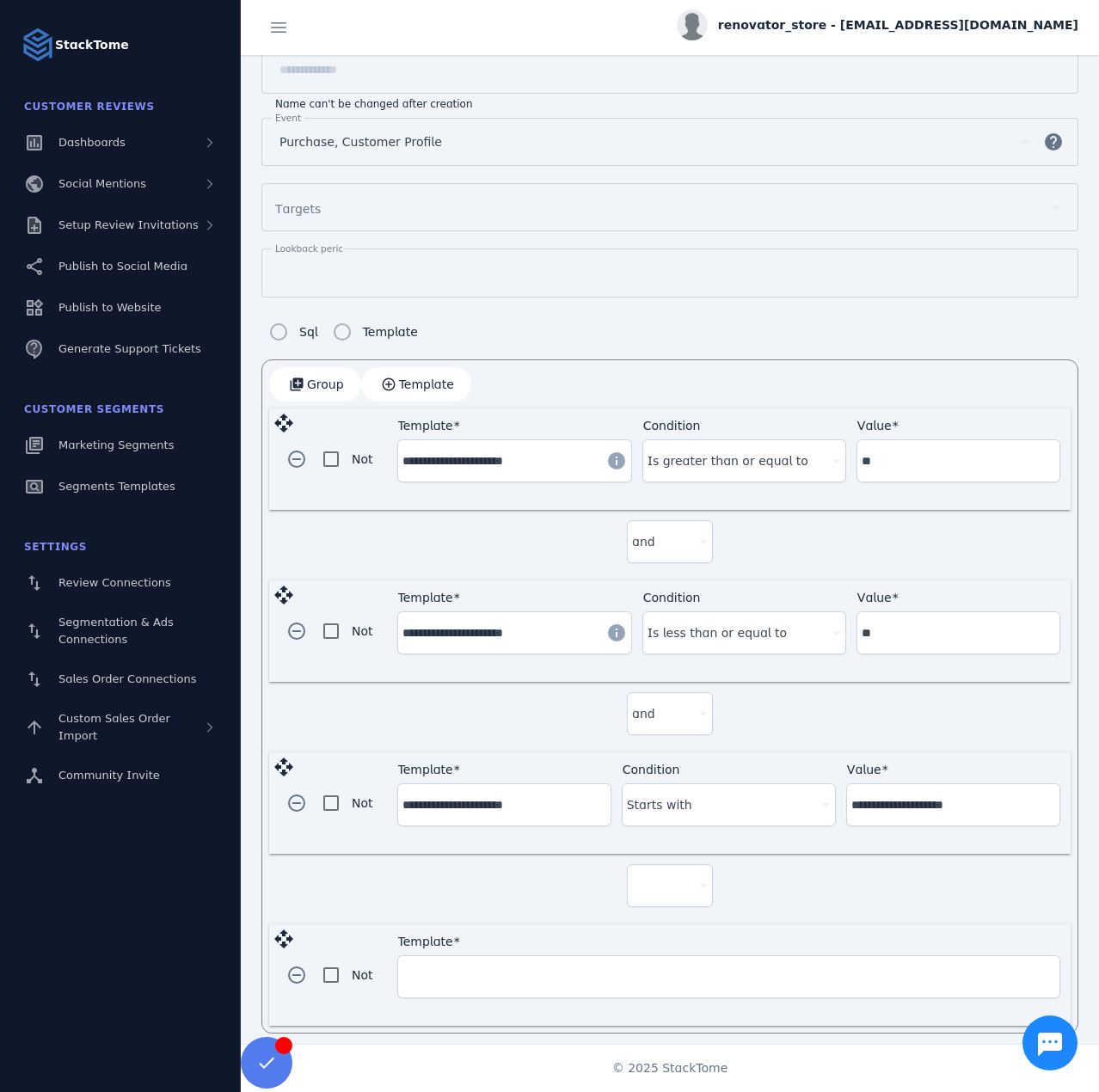
click at [659, 881] on div at bounding box center [661, 884] width 60 height 21
drag, startPoint x: 647, startPoint y: 916, endPoint x: 628, endPoint y: 926, distance: 21.5
click at [647, 917] on span "and" at bounding box center [648, 926] width 24 height 21
click at [506, 970] on input "Template" at bounding box center [729, 975] width 652 height 21
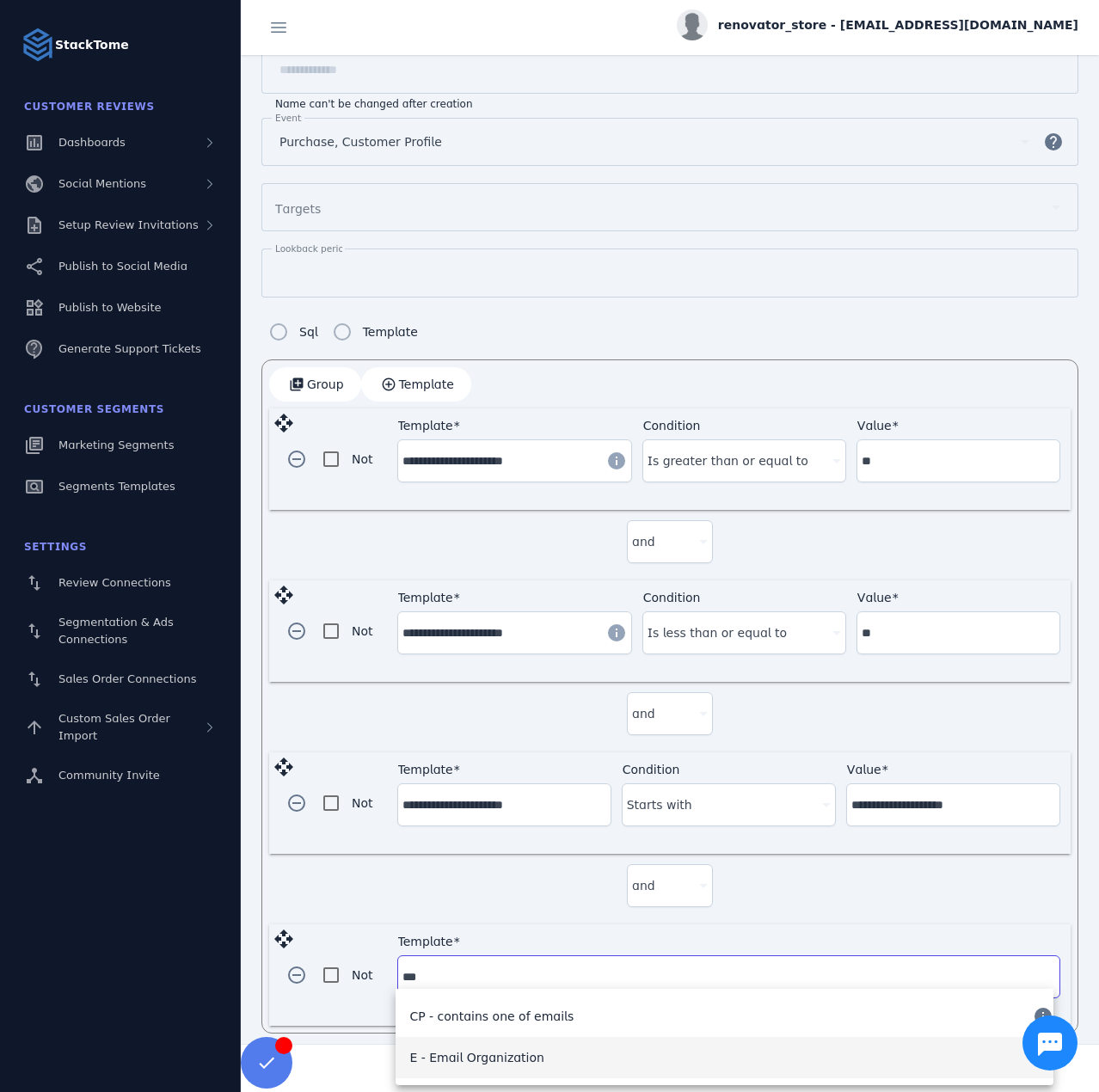
click at [501, 1048] on span "E - Email Organization" at bounding box center [477, 1057] width 135 height 21
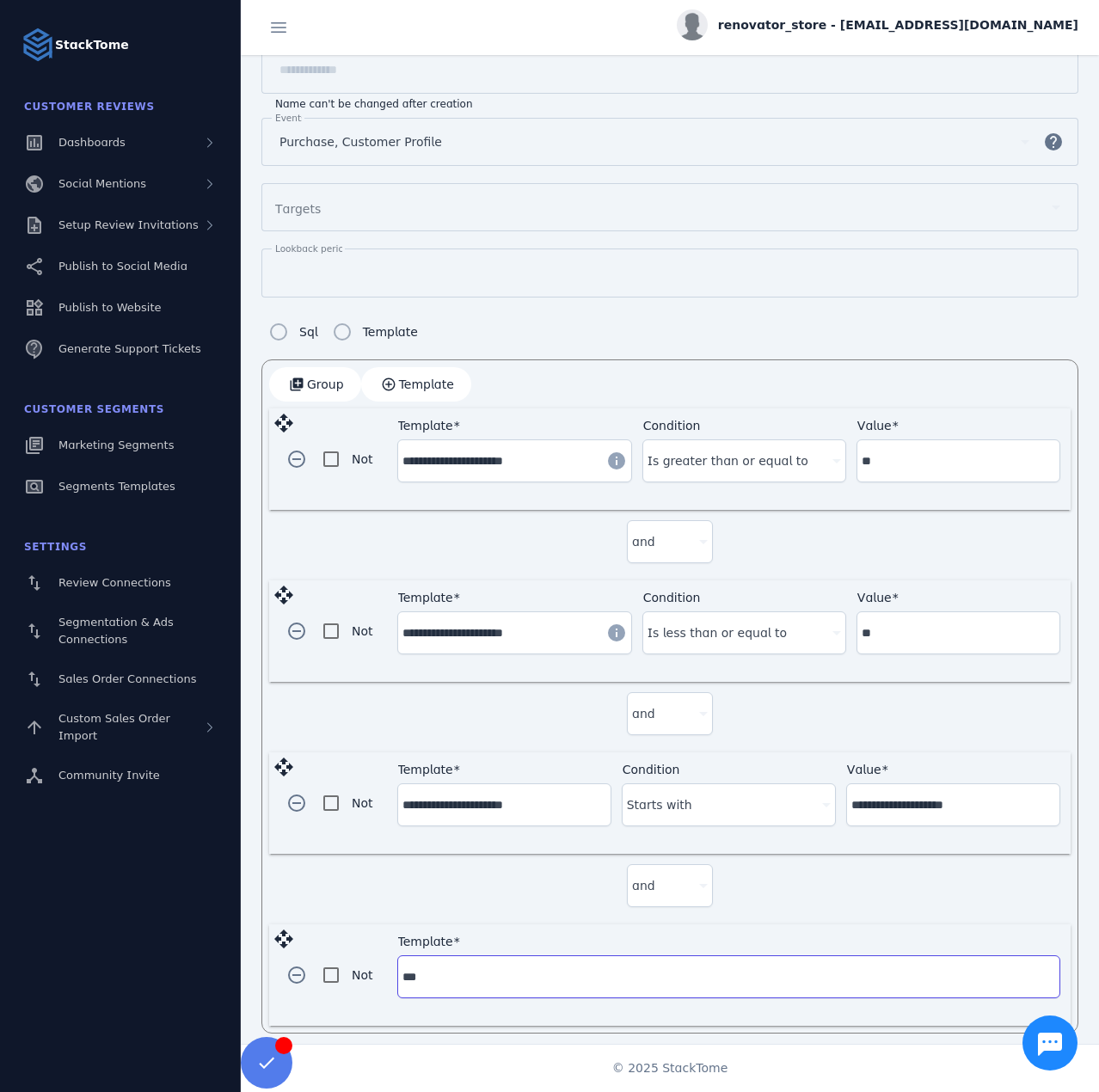
type input "**********"
click at [882, 966] on input "Value" at bounding box center [953, 975] width 204 height 21
click at [903, 972] on input "**********" at bounding box center [953, 975] width 204 height 21
type input "**********"
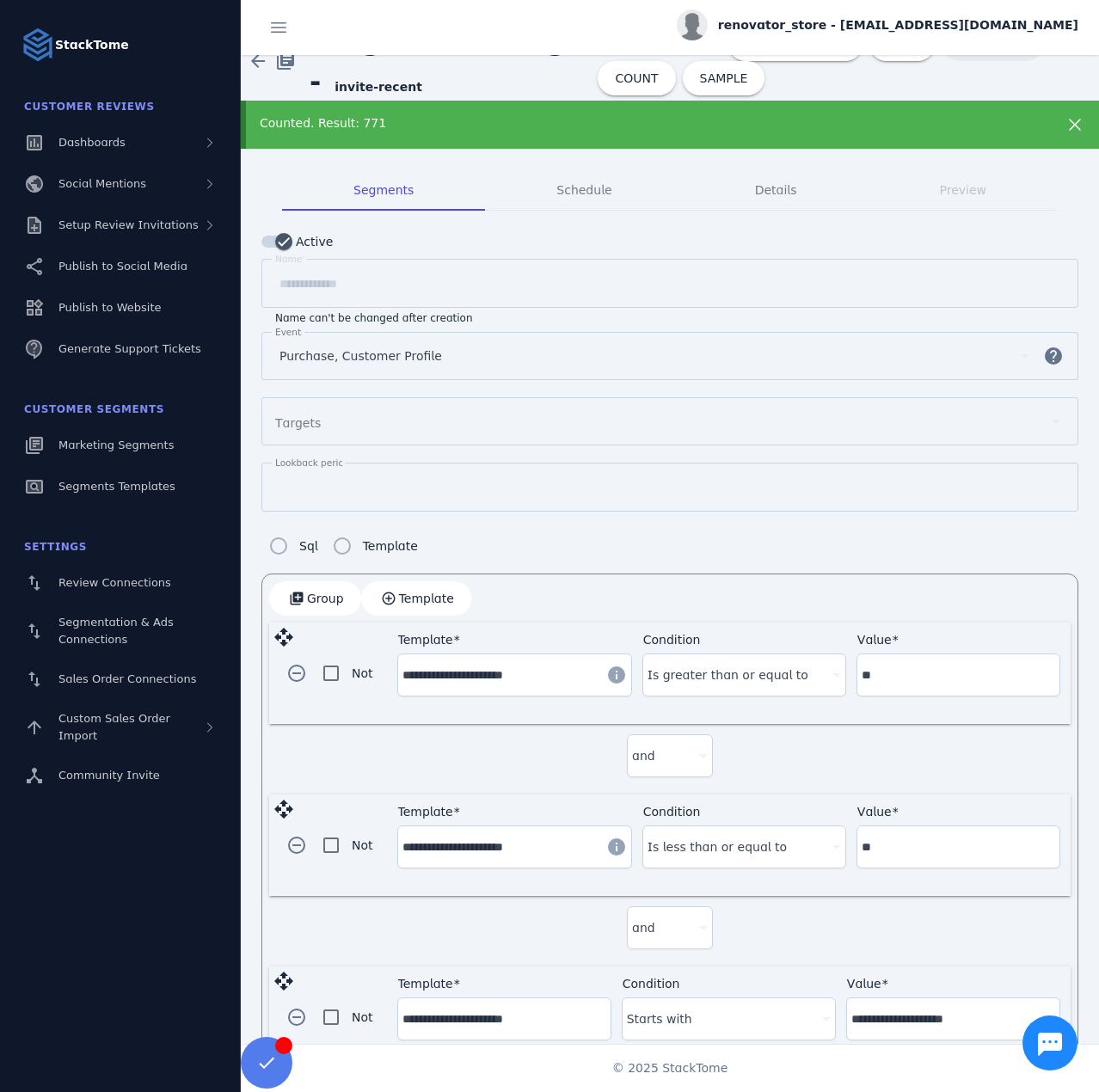
scroll to position [0, 0]
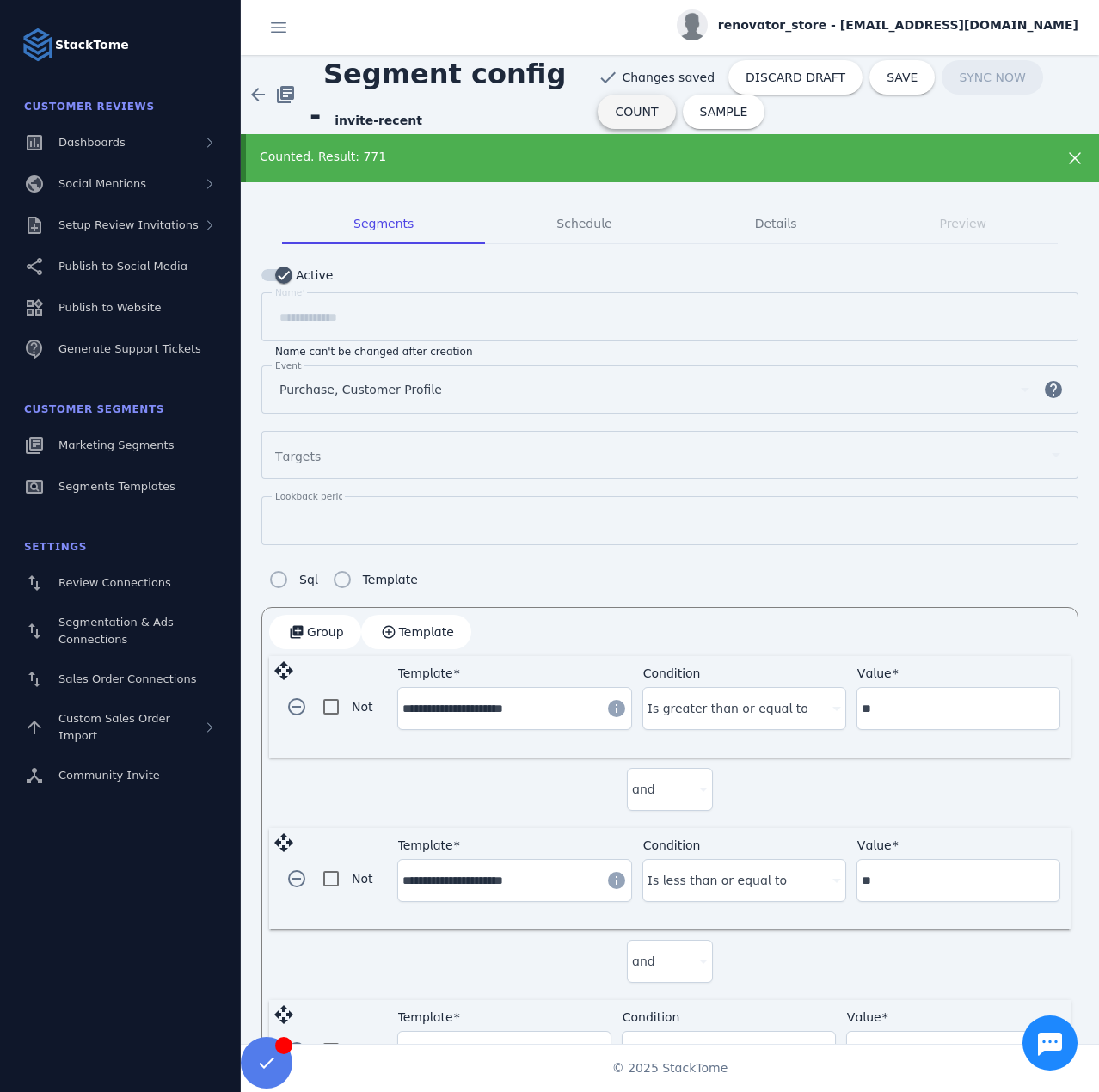
click at [627, 112] on span "COUNT" at bounding box center [637, 112] width 43 height 12
click at [624, 108] on span "COUNT" at bounding box center [637, 112] width 43 height 12
click at [886, 80] on span "SAVE" at bounding box center [902, 77] width 31 height 12
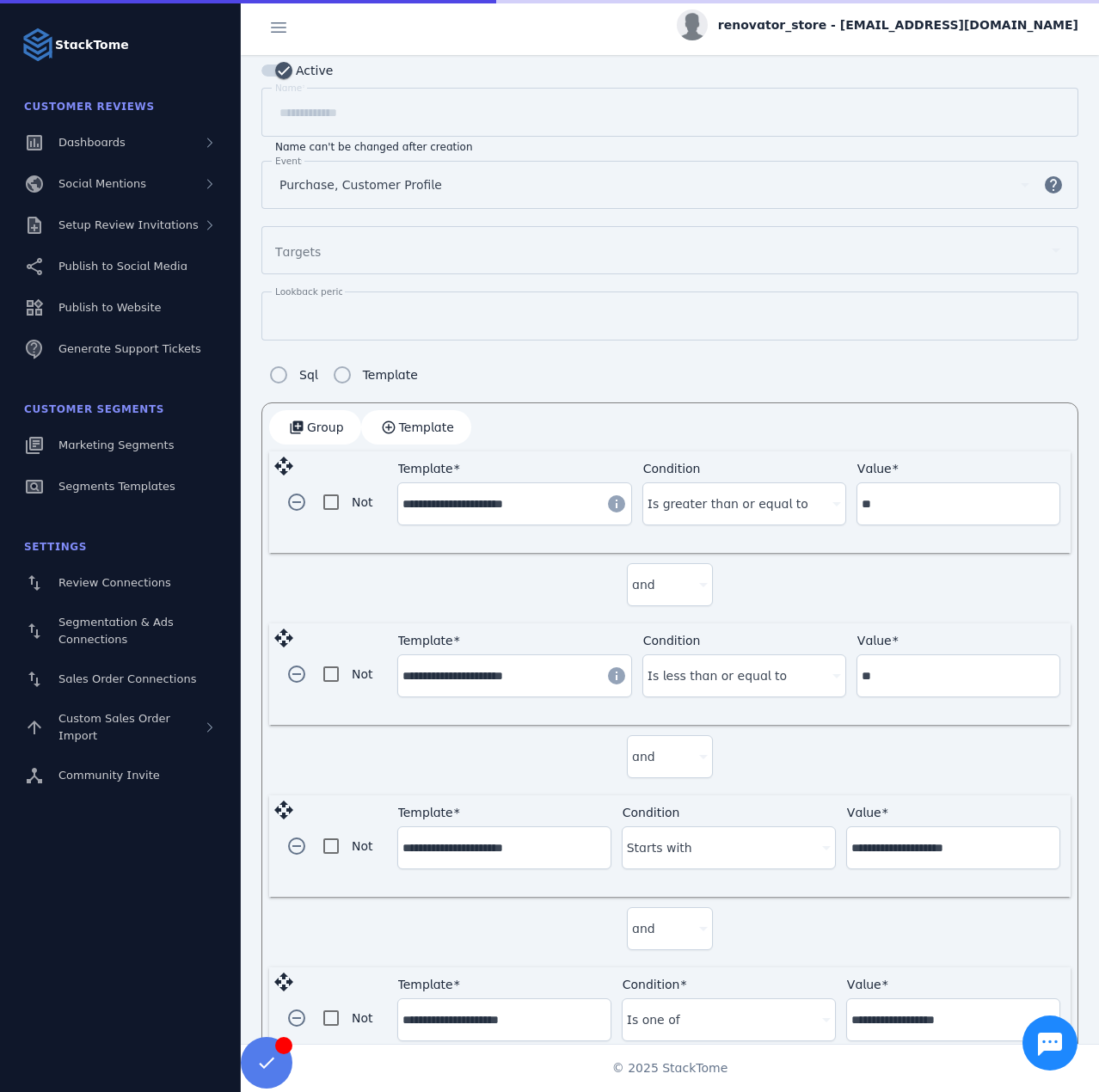
scroll to position [248, 0]
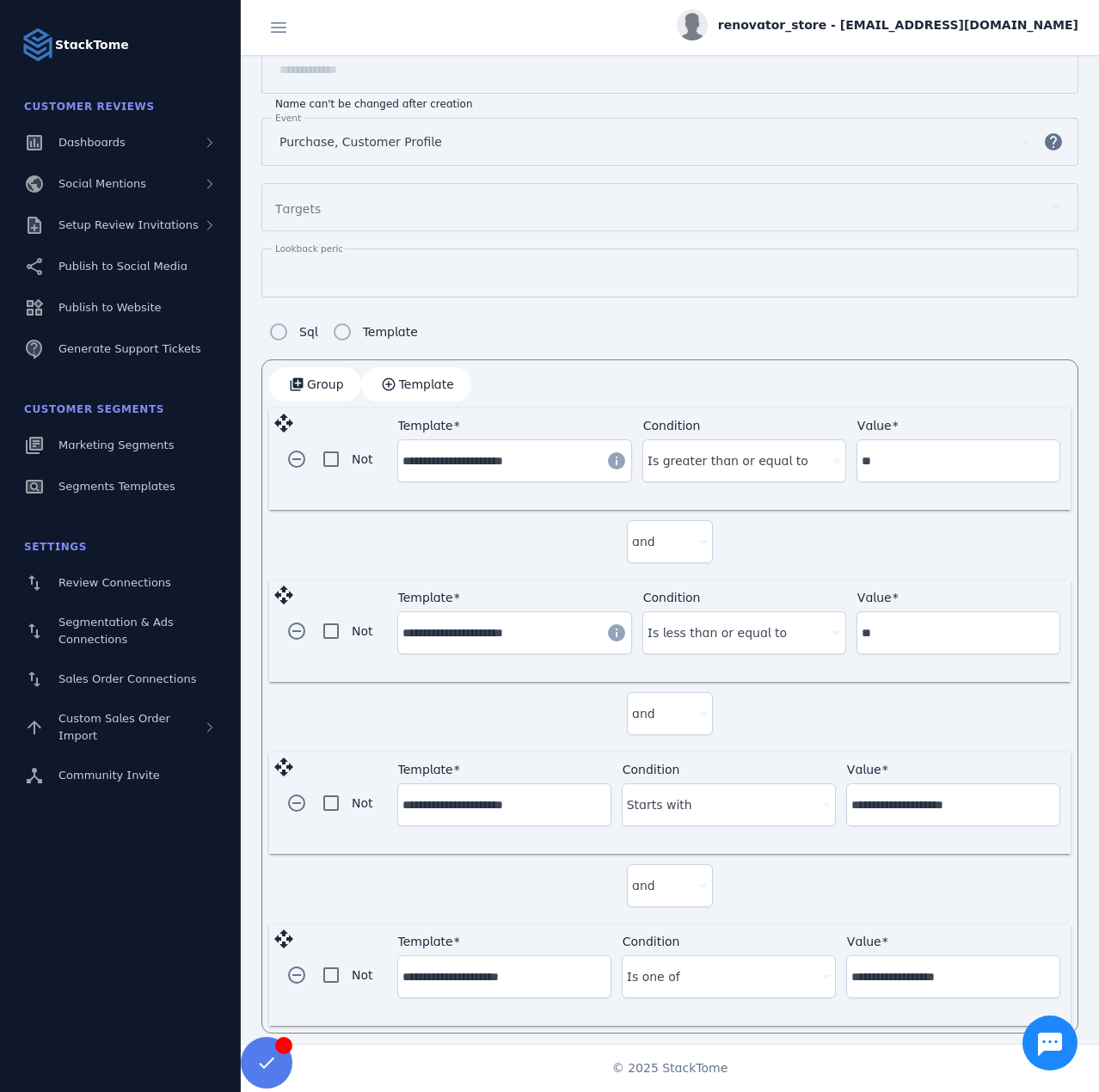
click at [898, 969] on input "**********" at bounding box center [953, 975] width 204 height 21
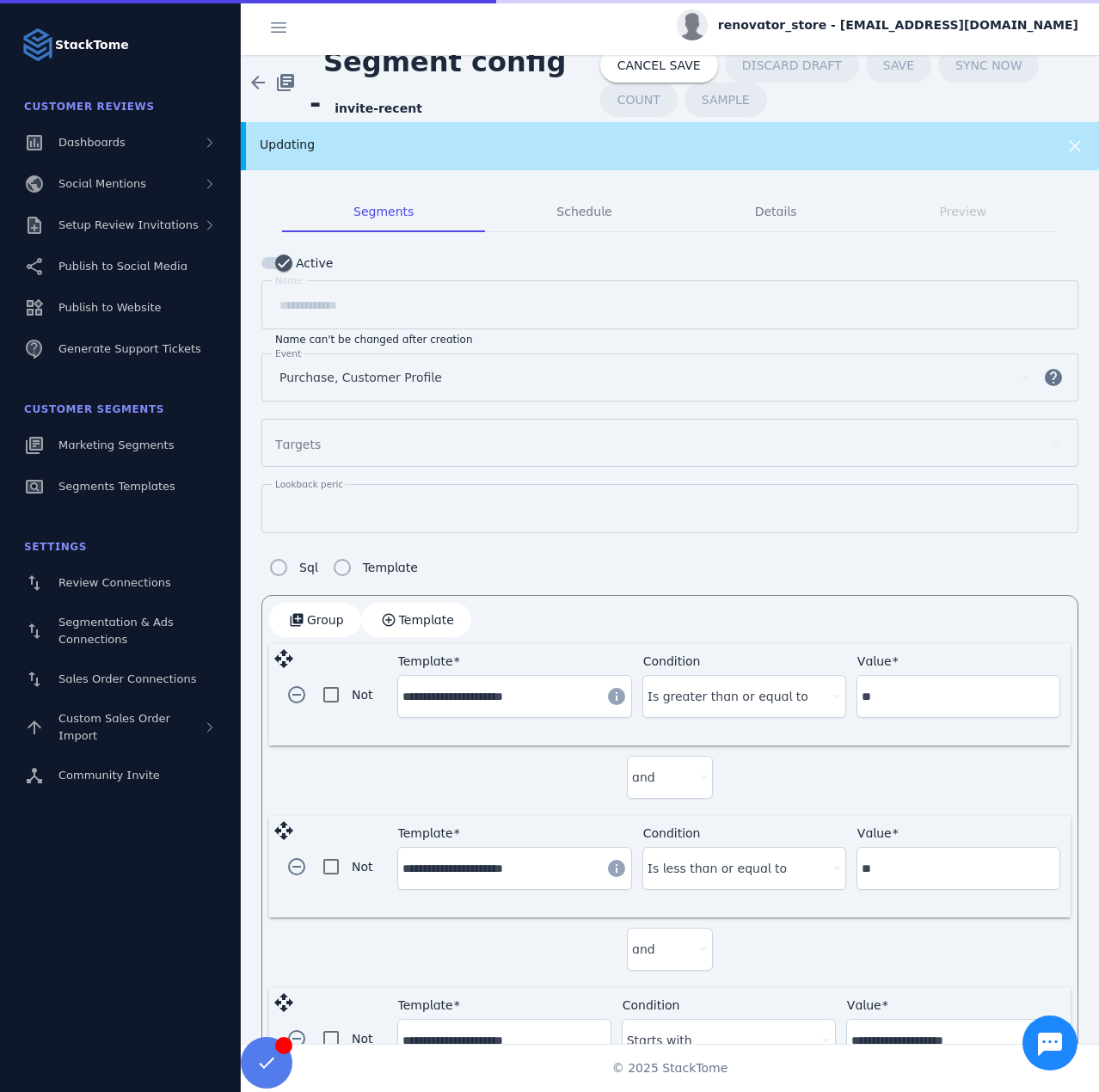
scroll to position [0, 0]
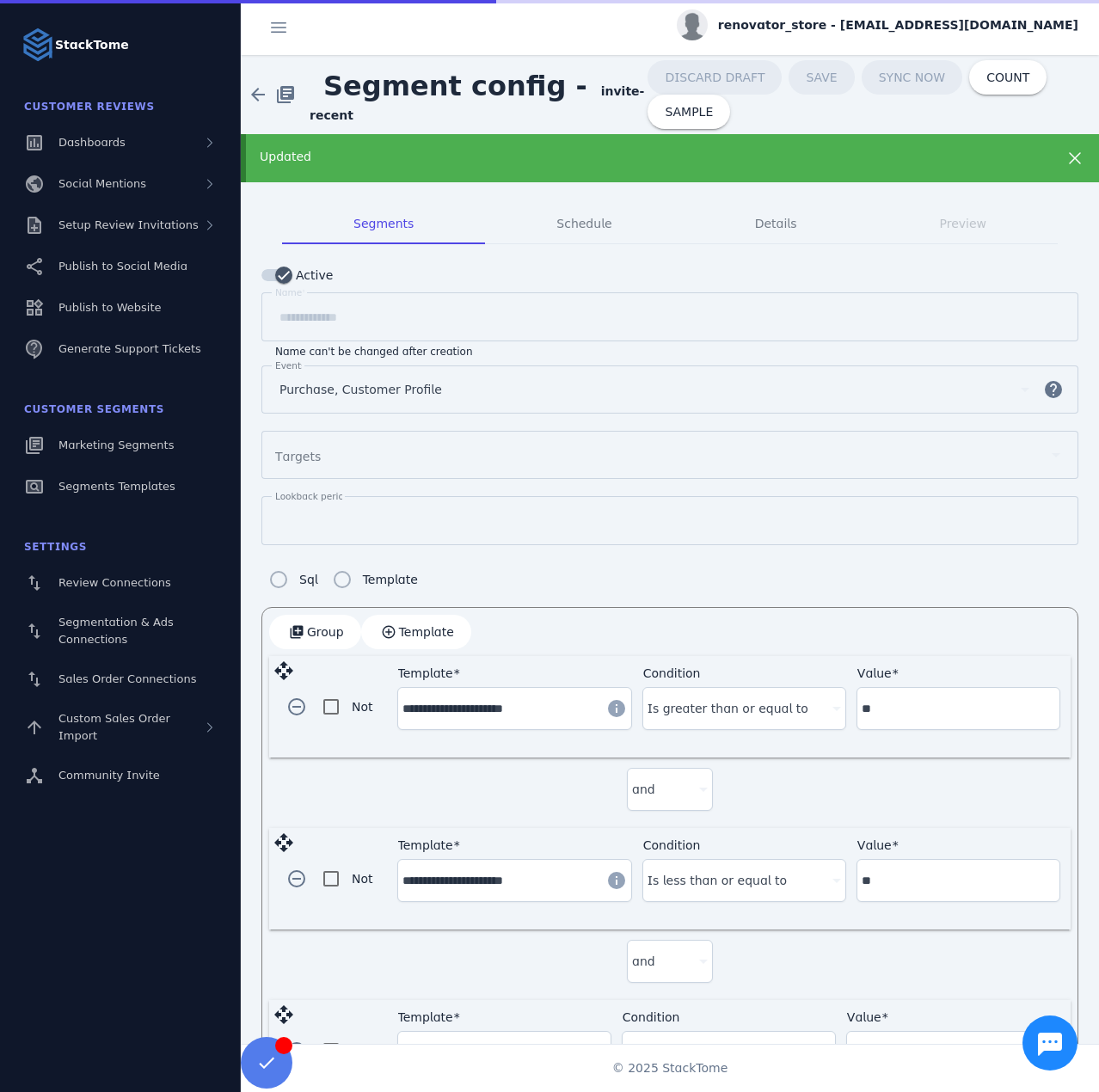
click at [976, 20] on span "renovator_store - [EMAIL_ADDRESS][DOMAIN_NAME]" at bounding box center [898, 25] width 360 height 18
drag, startPoint x: 1005, startPoint y: 173, endPoint x: 994, endPoint y: 171, distance: 11.2
click at [1004, 173] on span "Sign out" at bounding box center [1024, 166] width 50 height 21
